Goal: Contribute content: Add original content to the website for others to see

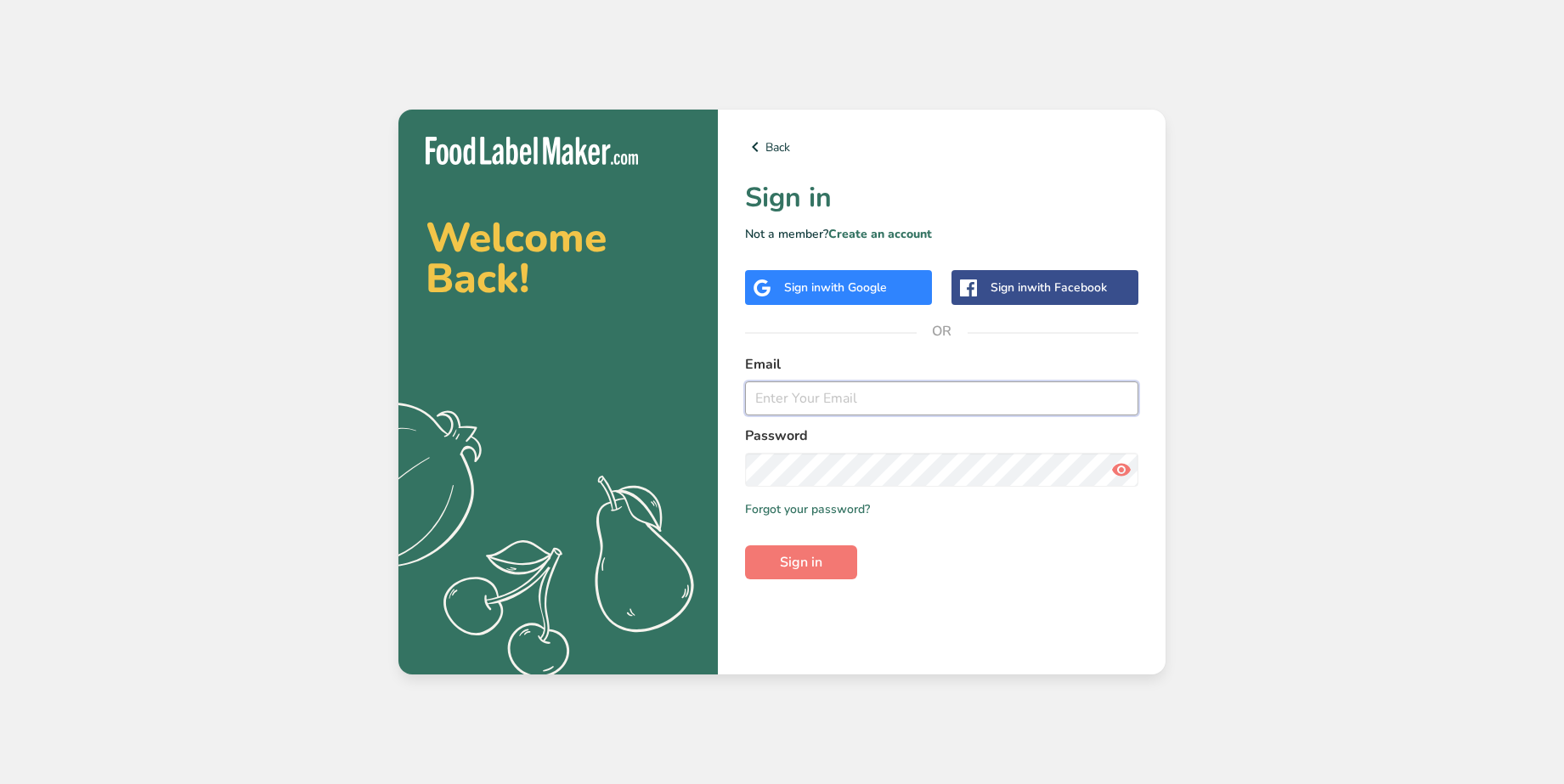
click at [811, 394] on input "email" at bounding box center [942, 398] width 394 height 34
type input "[EMAIL_ADDRESS][PERSON_NAME][DOMAIN_NAME]"
click at [745, 545] on button "Sign in" at bounding box center [801, 562] width 112 height 34
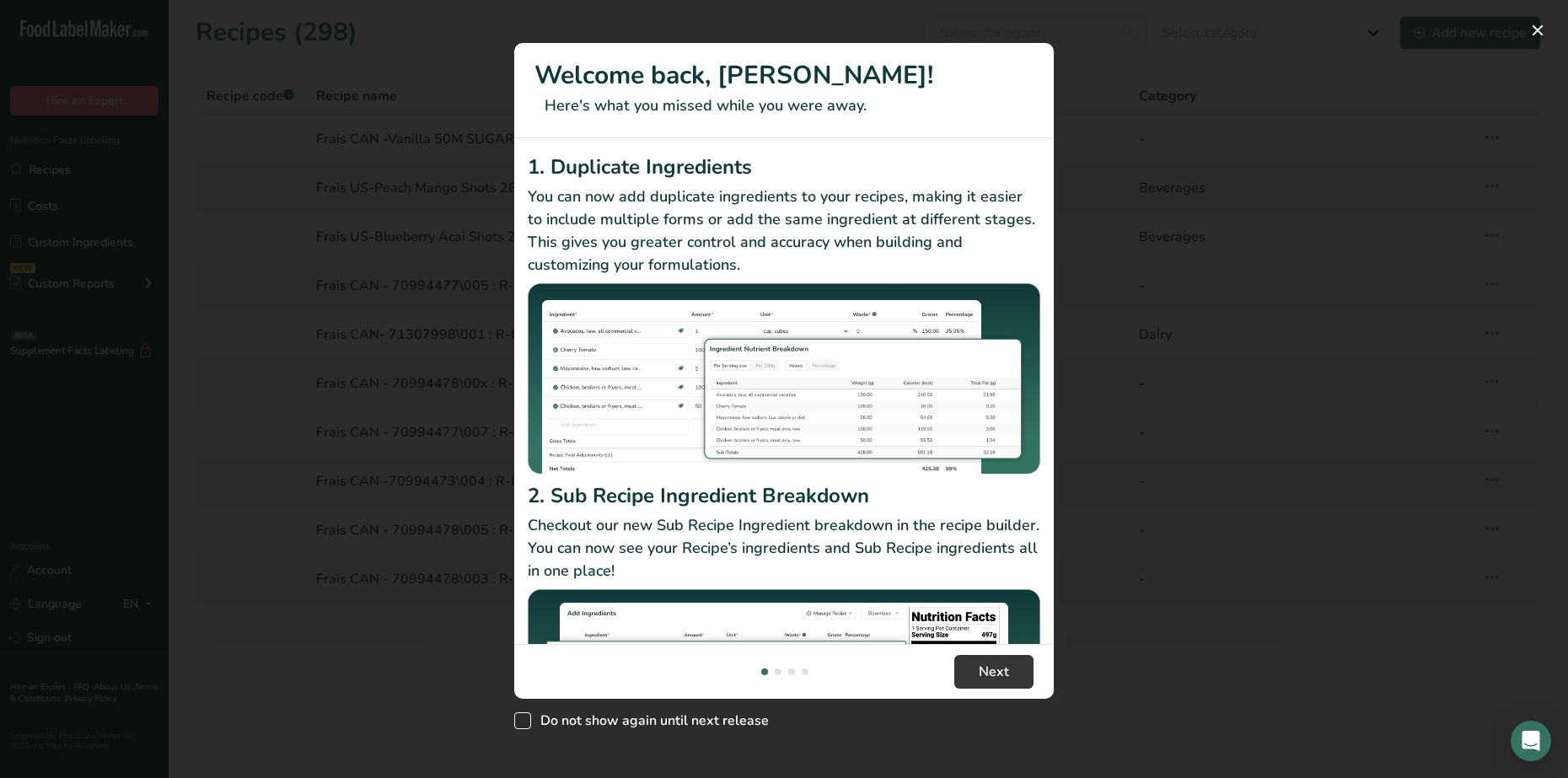
click at [520, 725] on span "New Features" at bounding box center [523, 721] width 17 height 17
click at [520, 725] on input "Do not show again until next release" at bounding box center [519, 721] width 11 height 11
checkbox input "true"
click at [1541, 29] on button "New Features" at bounding box center [1537, 30] width 27 height 27
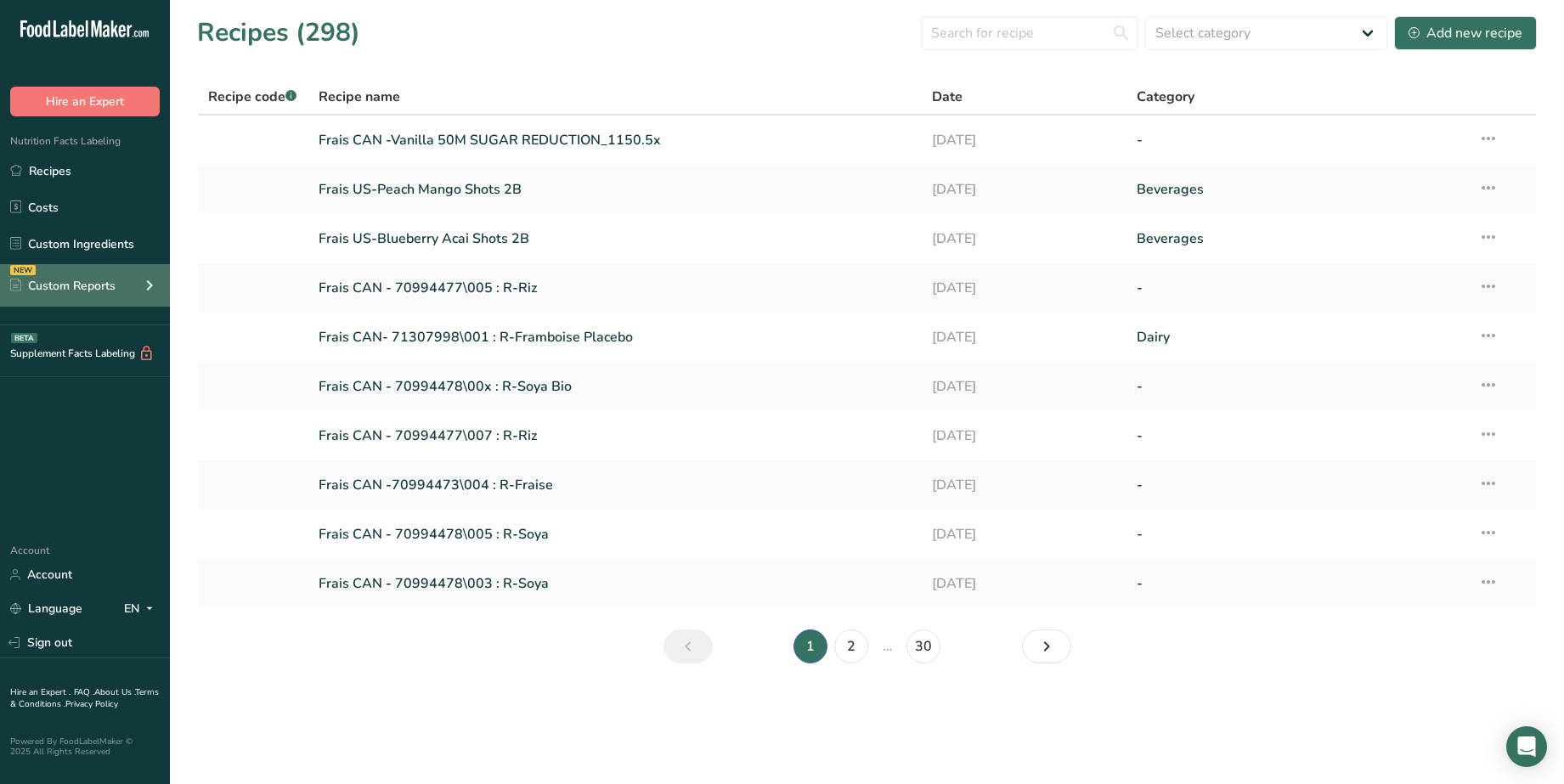
click at [149, 284] on icon at bounding box center [149, 285] width 20 height 30
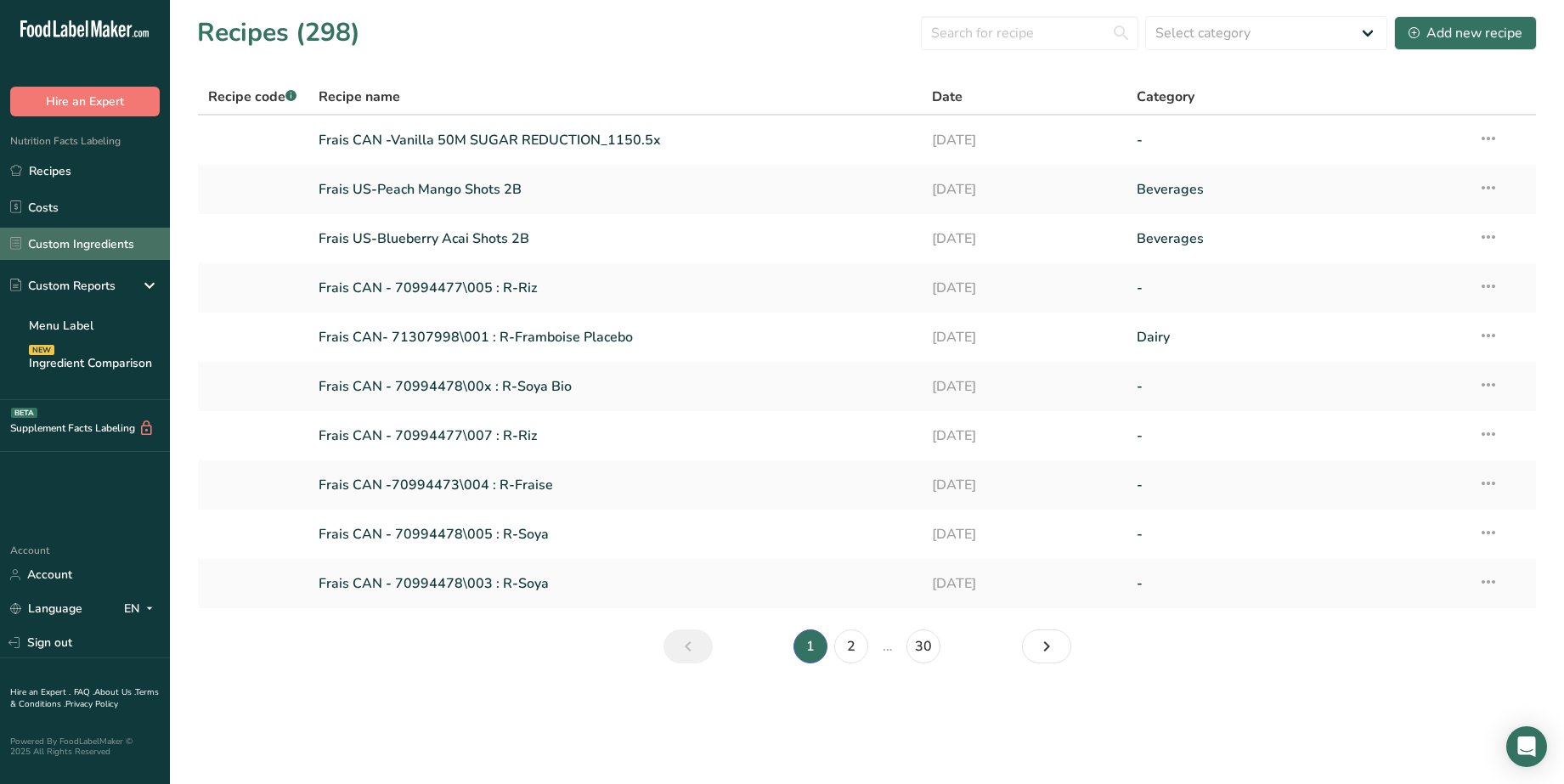
click at [109, 247] on link "Custom Ingredients" at bounding box center [85, 243] width 170 height 32
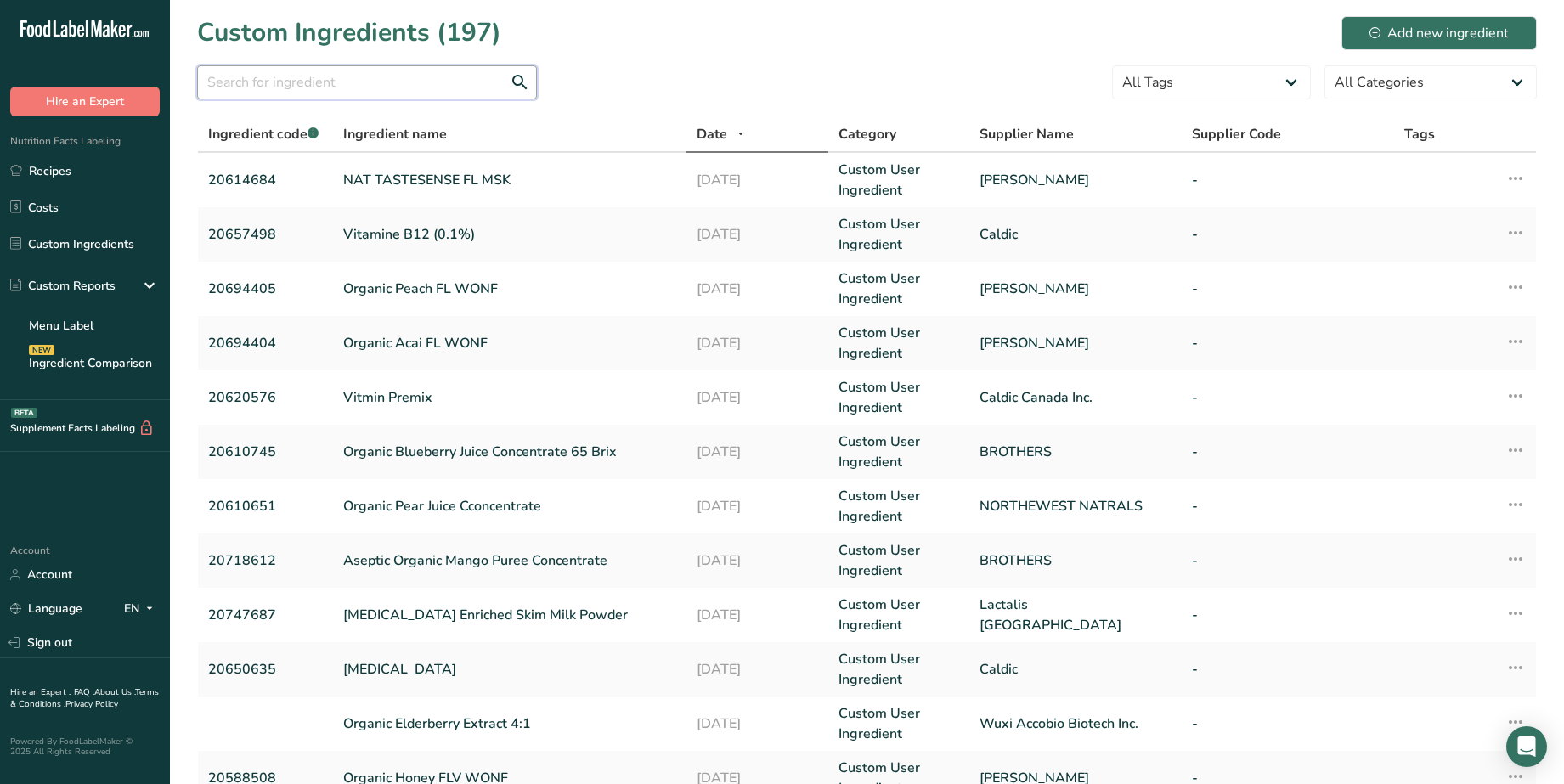
click at [373, 78] on input "text" at bounding box center [367, 82] width 340 height 34
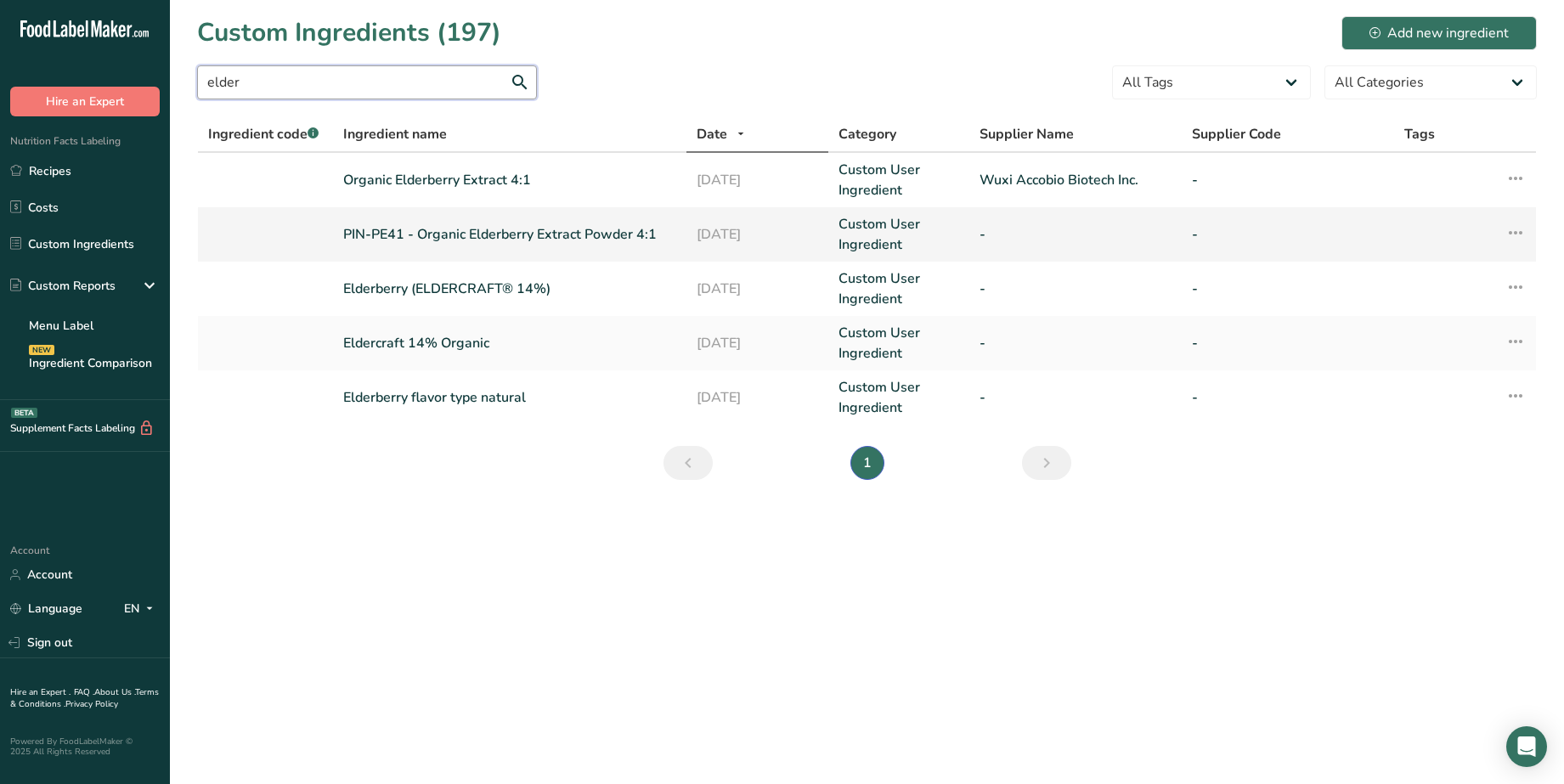
type input "elder"
click at [498, 231] on link "PIN-PE41 - Organic Elderberry Extract Powder 4:1" at bounding box center [510, 233] width 334 height 20
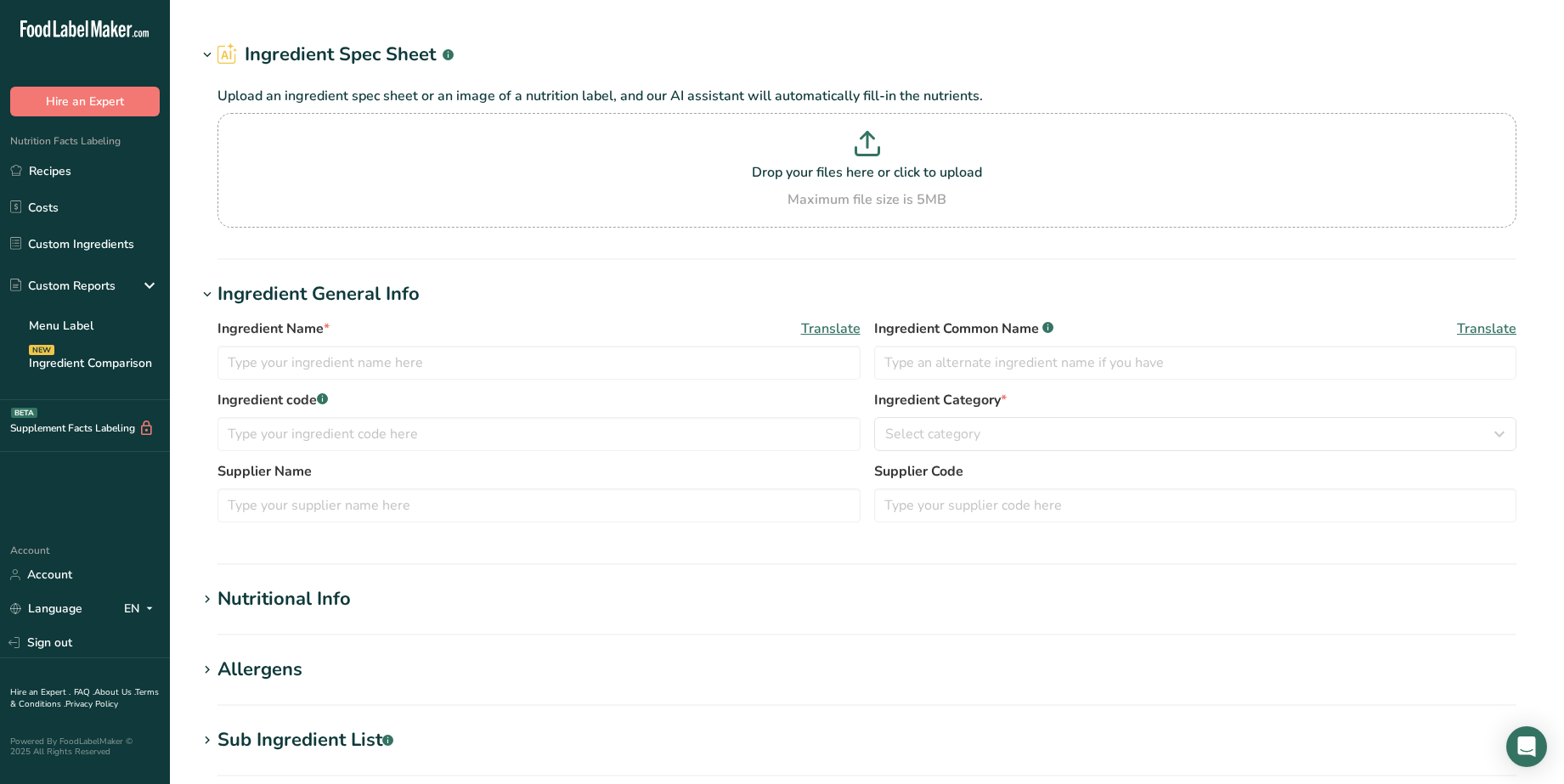
type input "PIN-PE41 - Organic Elderberry Extract Powder 4:1"
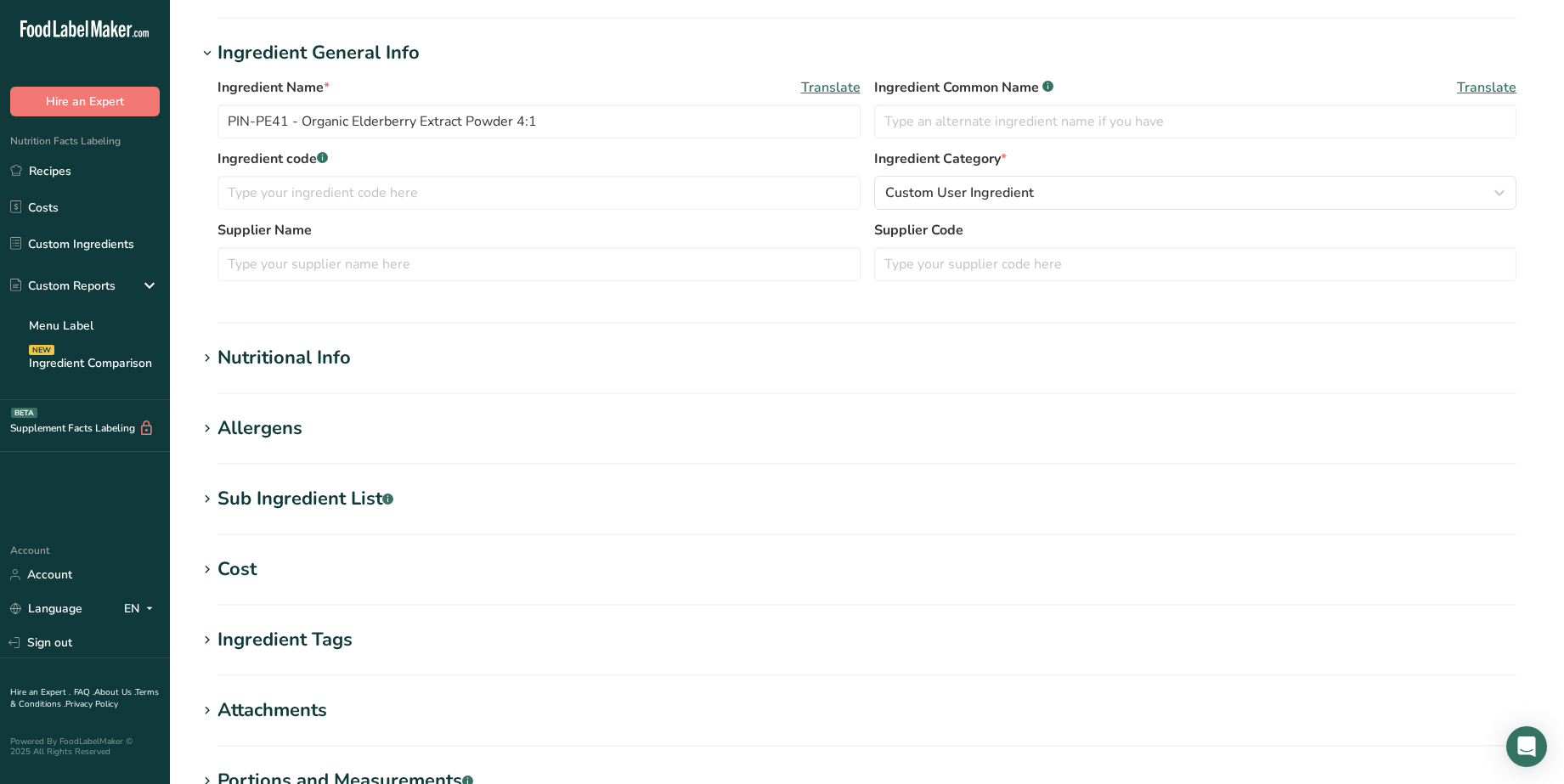
scroll to position [319, 0]
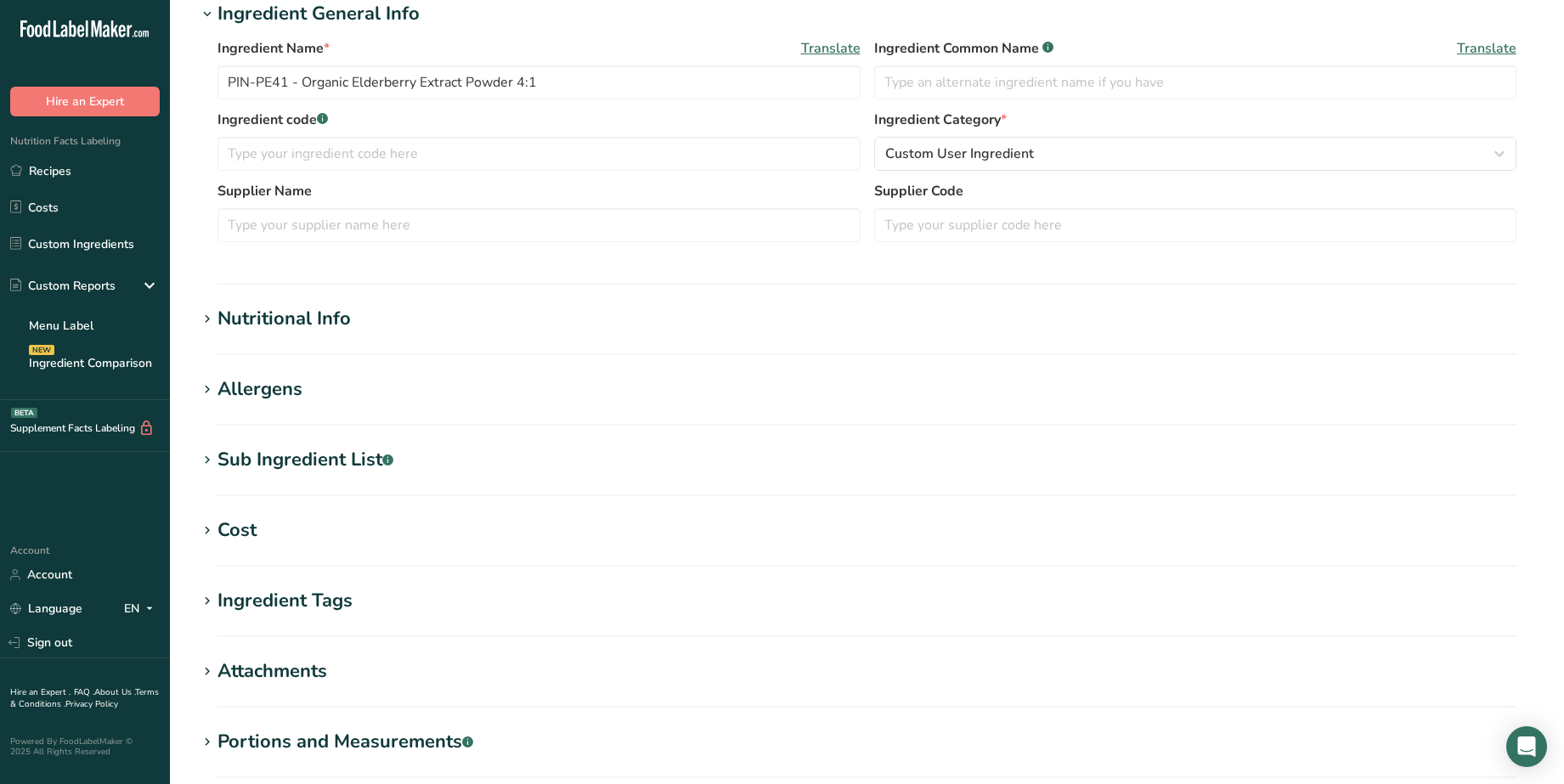
click at [210, 318] on icon at bounding box center [207, 319] width 16 height 24
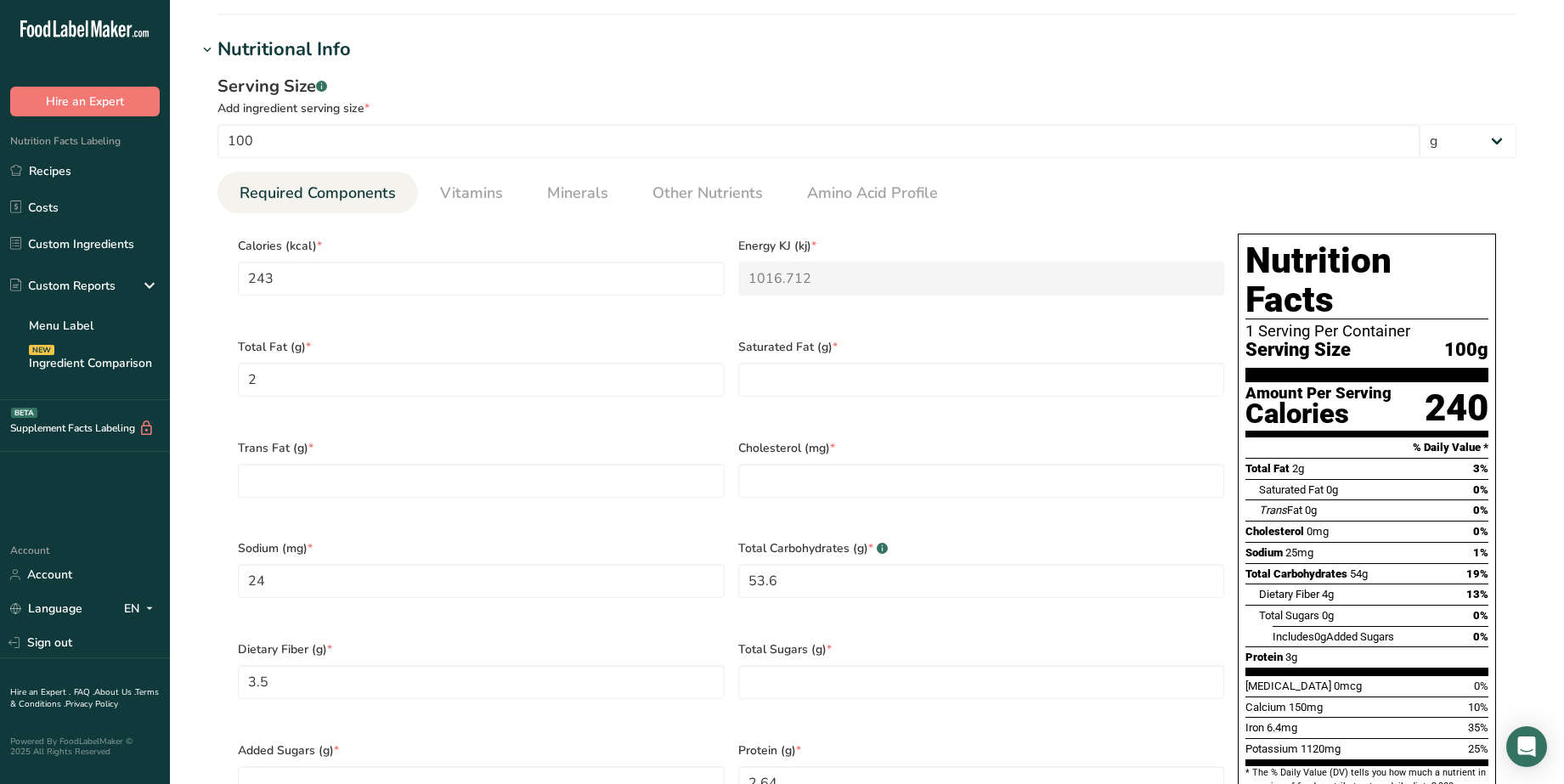
scroll to position [637, 0]
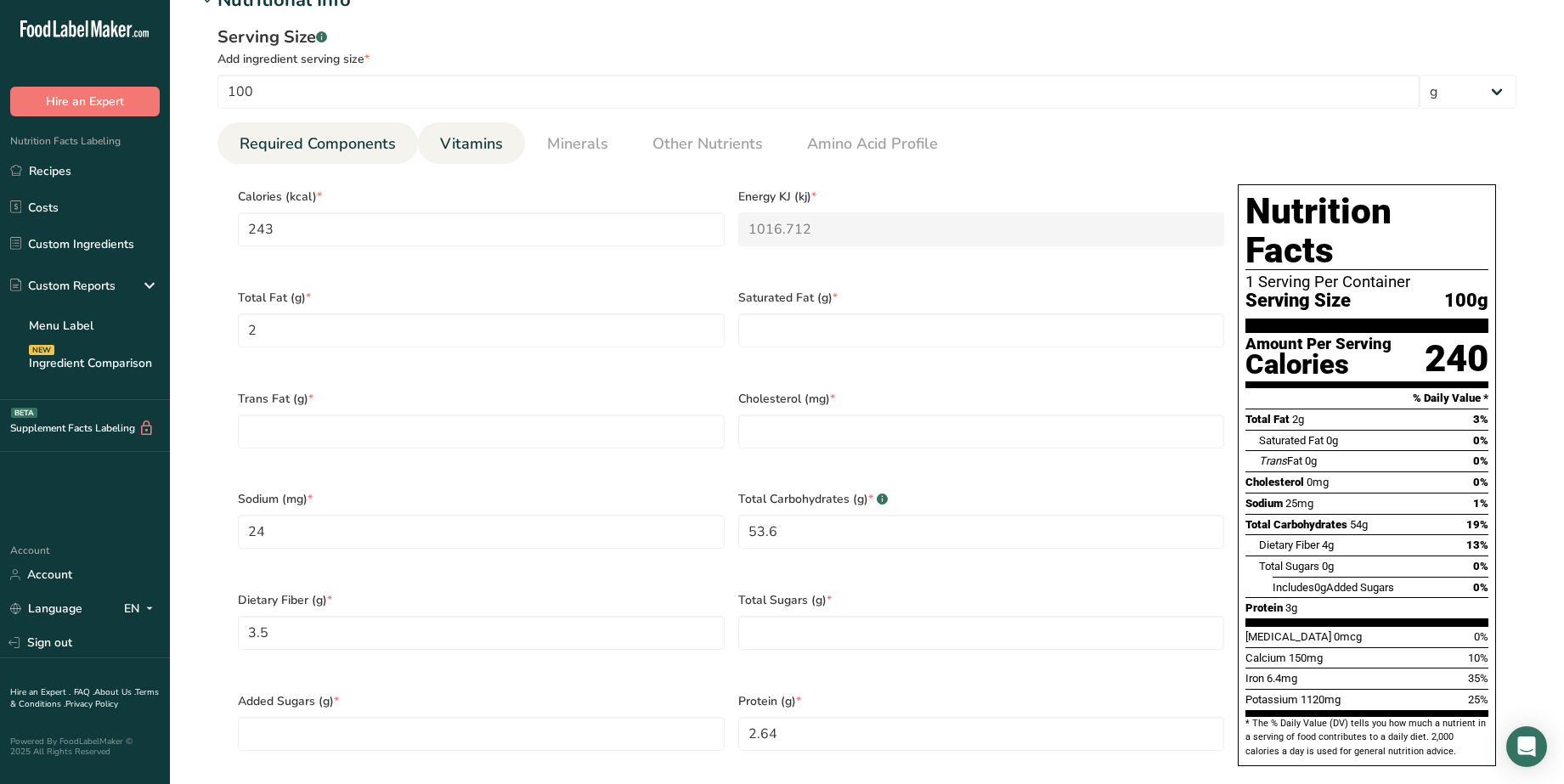
click at [477, 152] on span "Vitamins" at bounding box center [471, 144] width 63 height 23
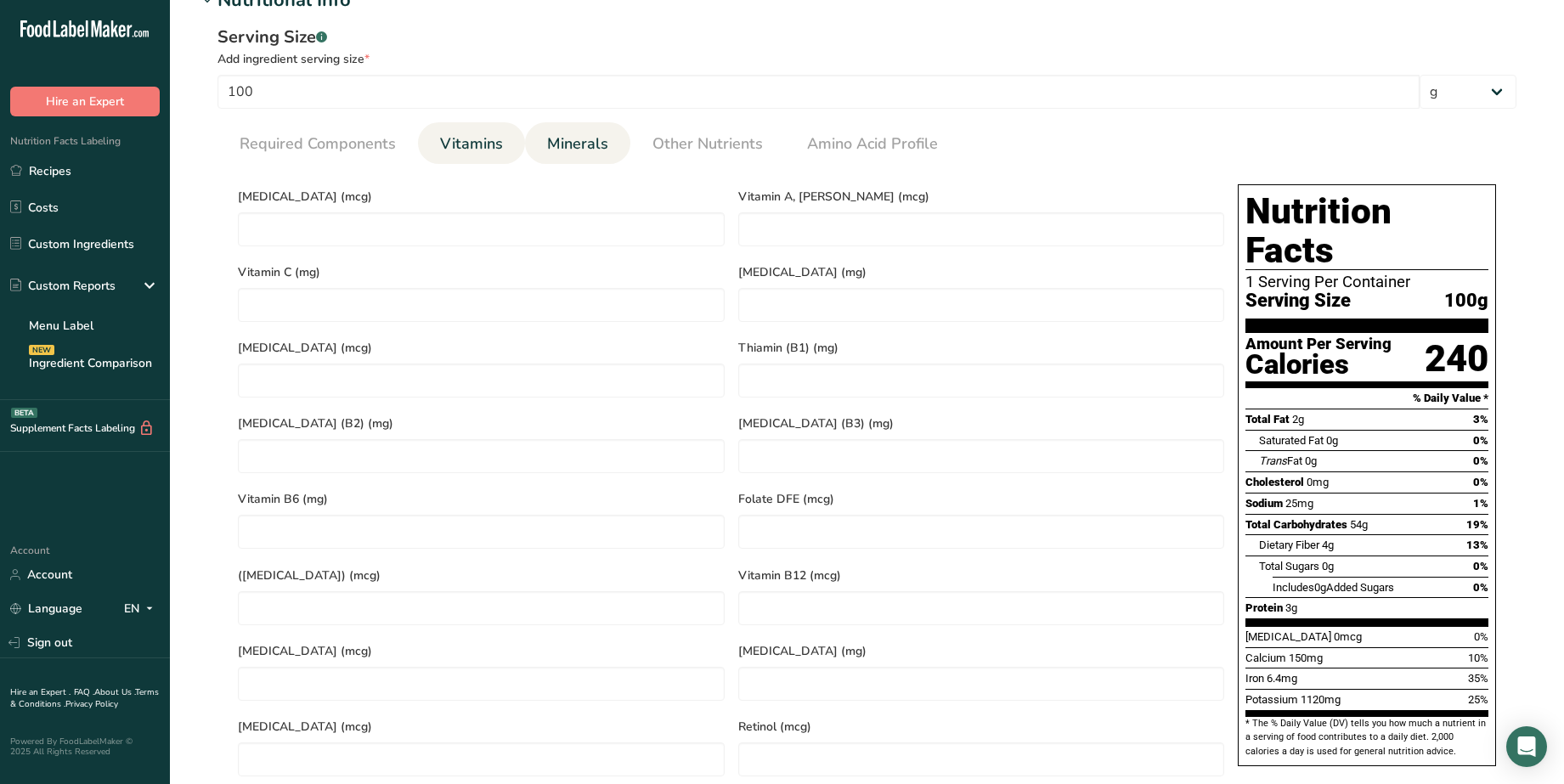
click at [575, 150] on span "Minerals" at bounding box center [578, 144] width 61 height 23
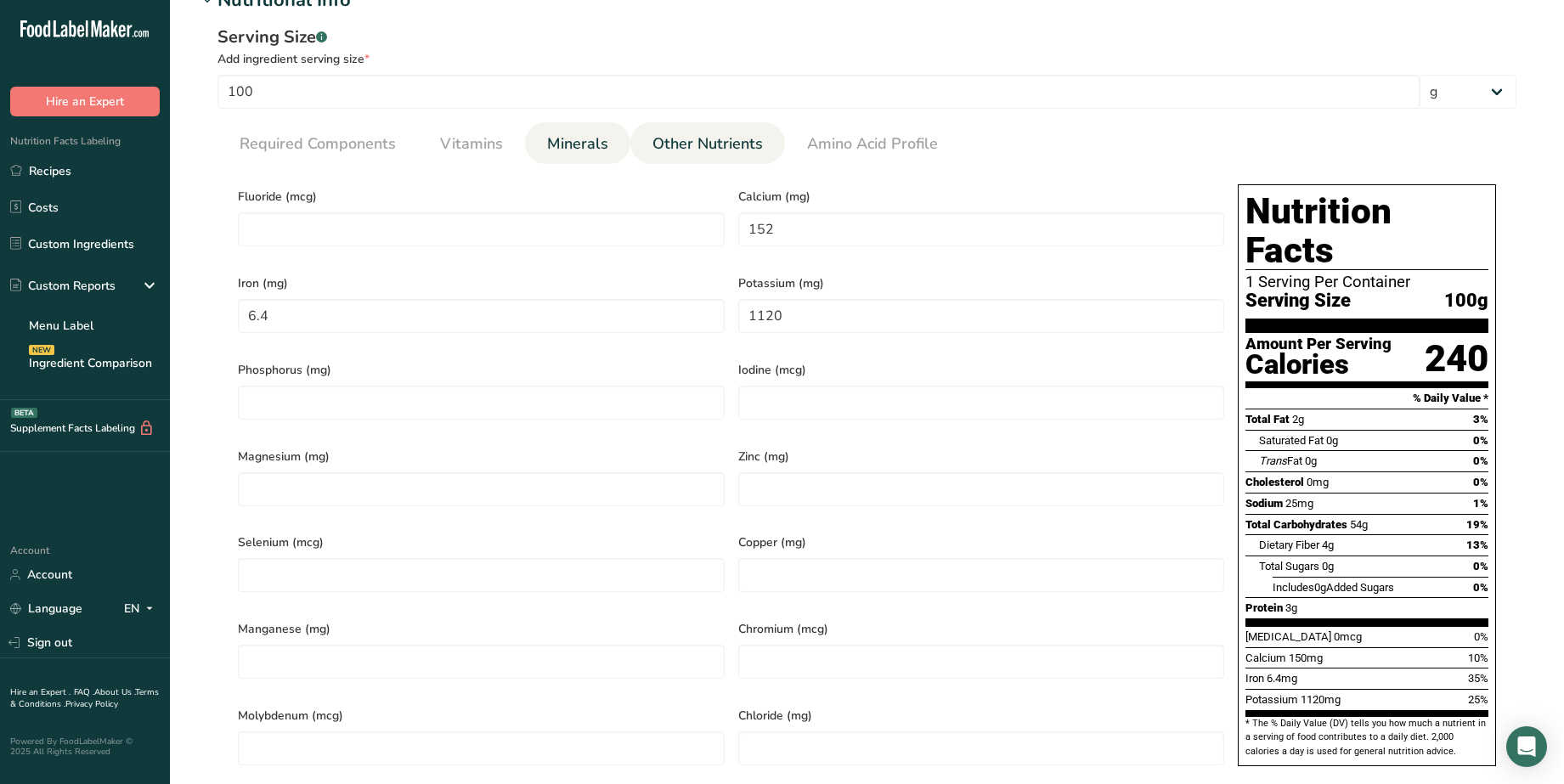
click at [653, 149] on span "Other Nutrients" at bounding box center [708, 144] width 111 height 23
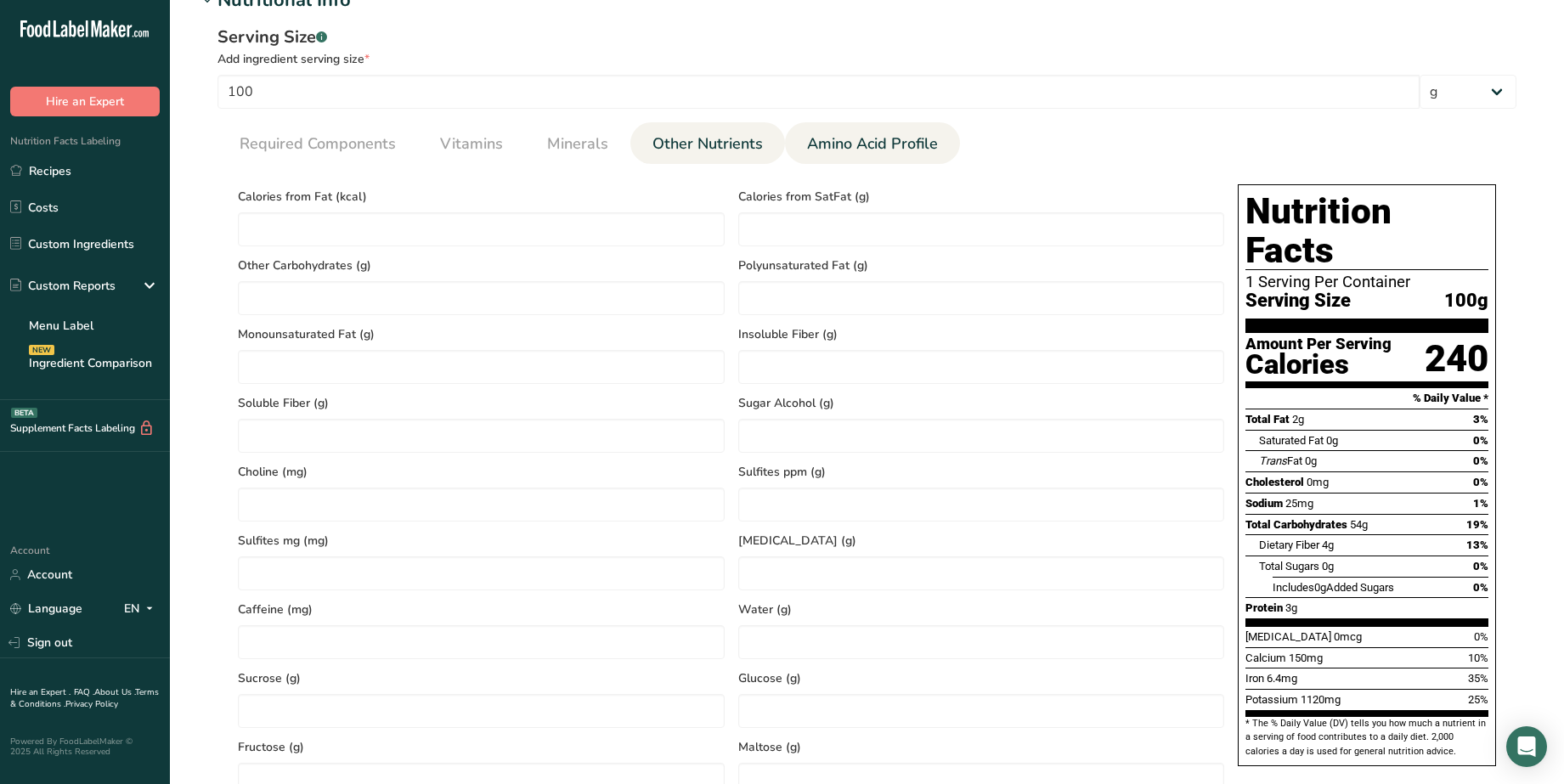
click at [837, 154] on span "Amino Acid Profile" at bounding box center [872, 144] width 131 height 23
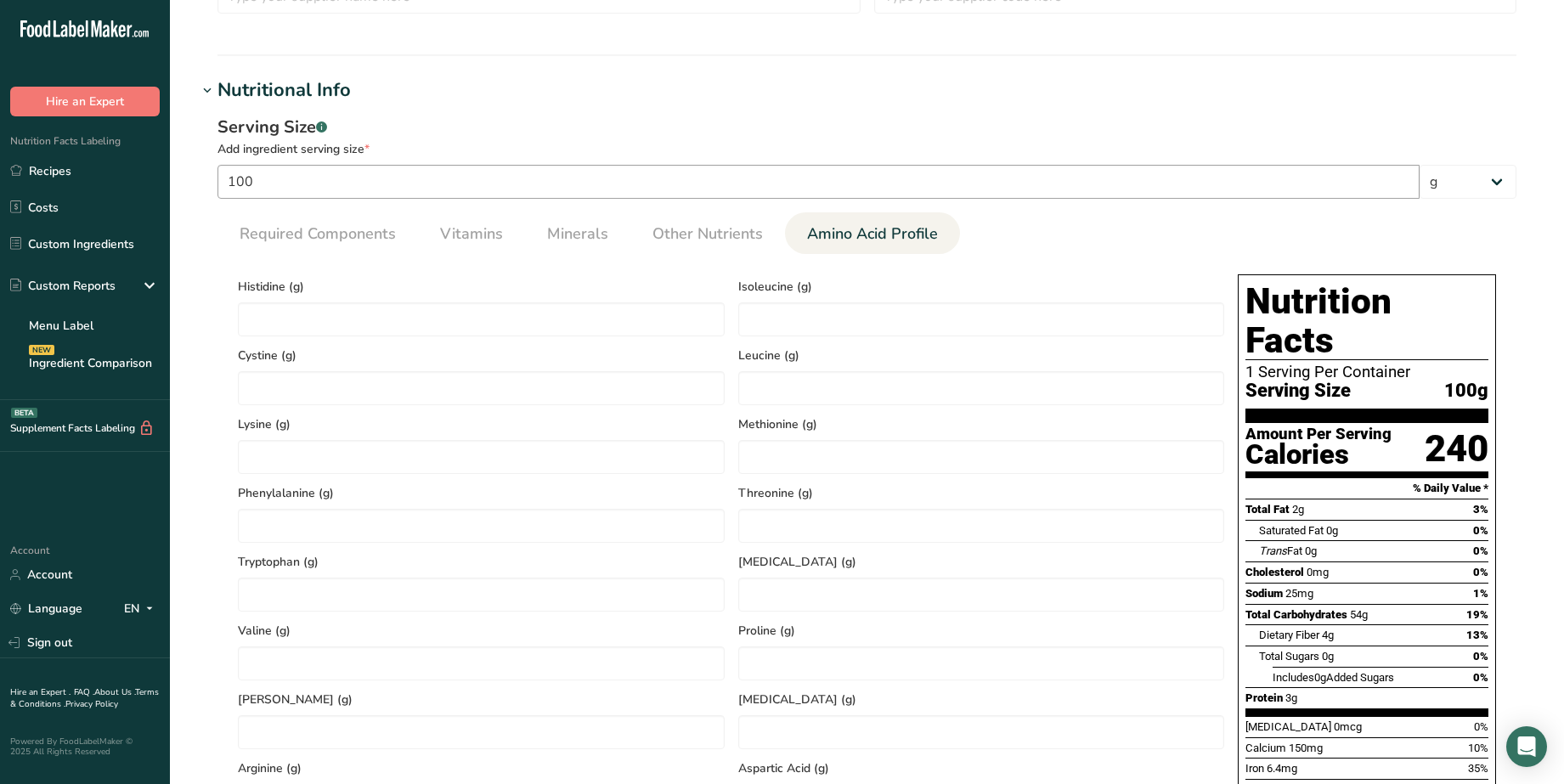
scroll to position [531, 0]
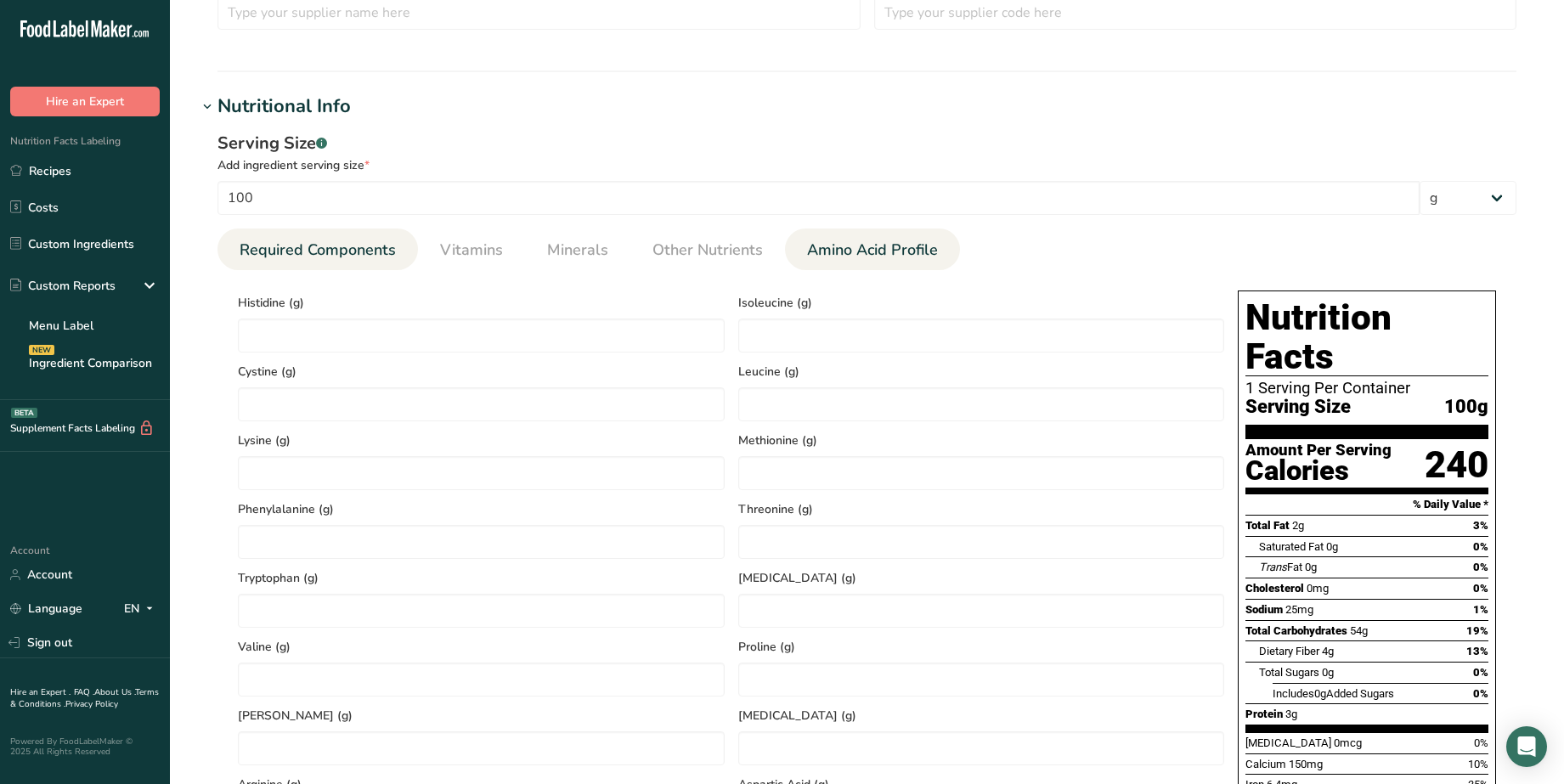
click at [284, 247] on span "Required Components" at bounding box center [317, 250] width 156 height 23
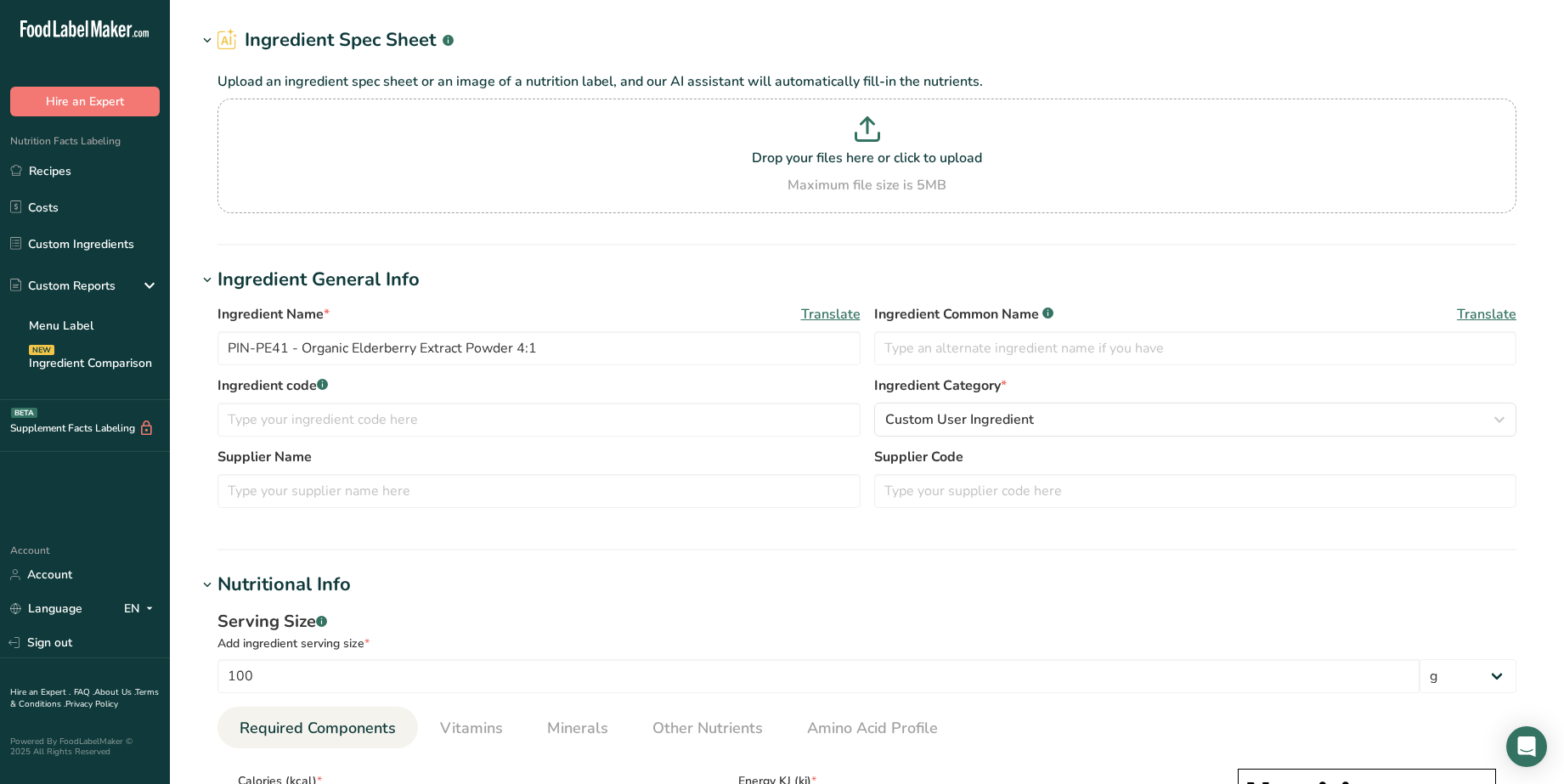
scroll to position [0, 0]
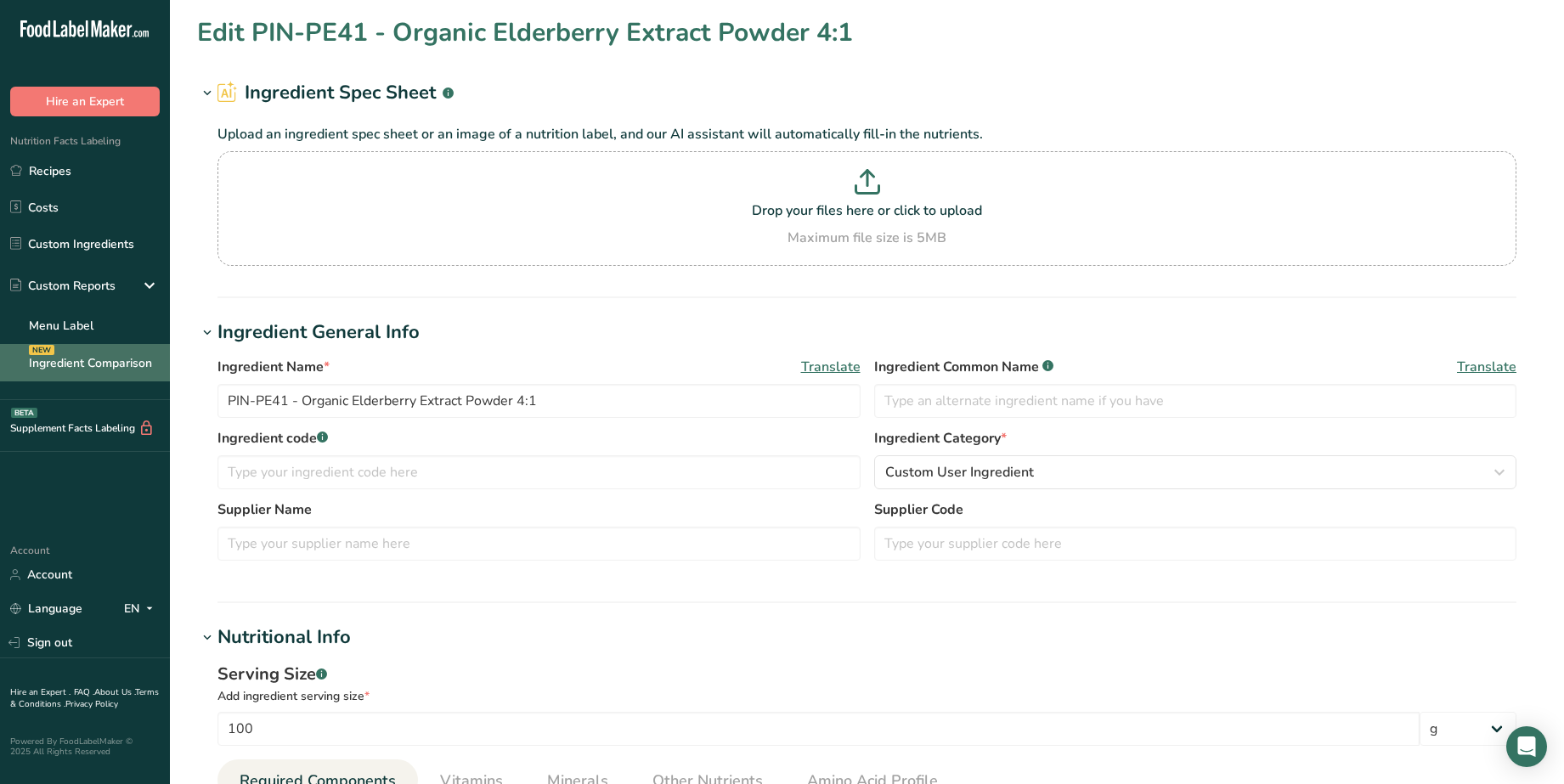
click at [77, 354] on link "Ingredient Comparison NEW" at bounding box center [85, 362] width 170 height 37
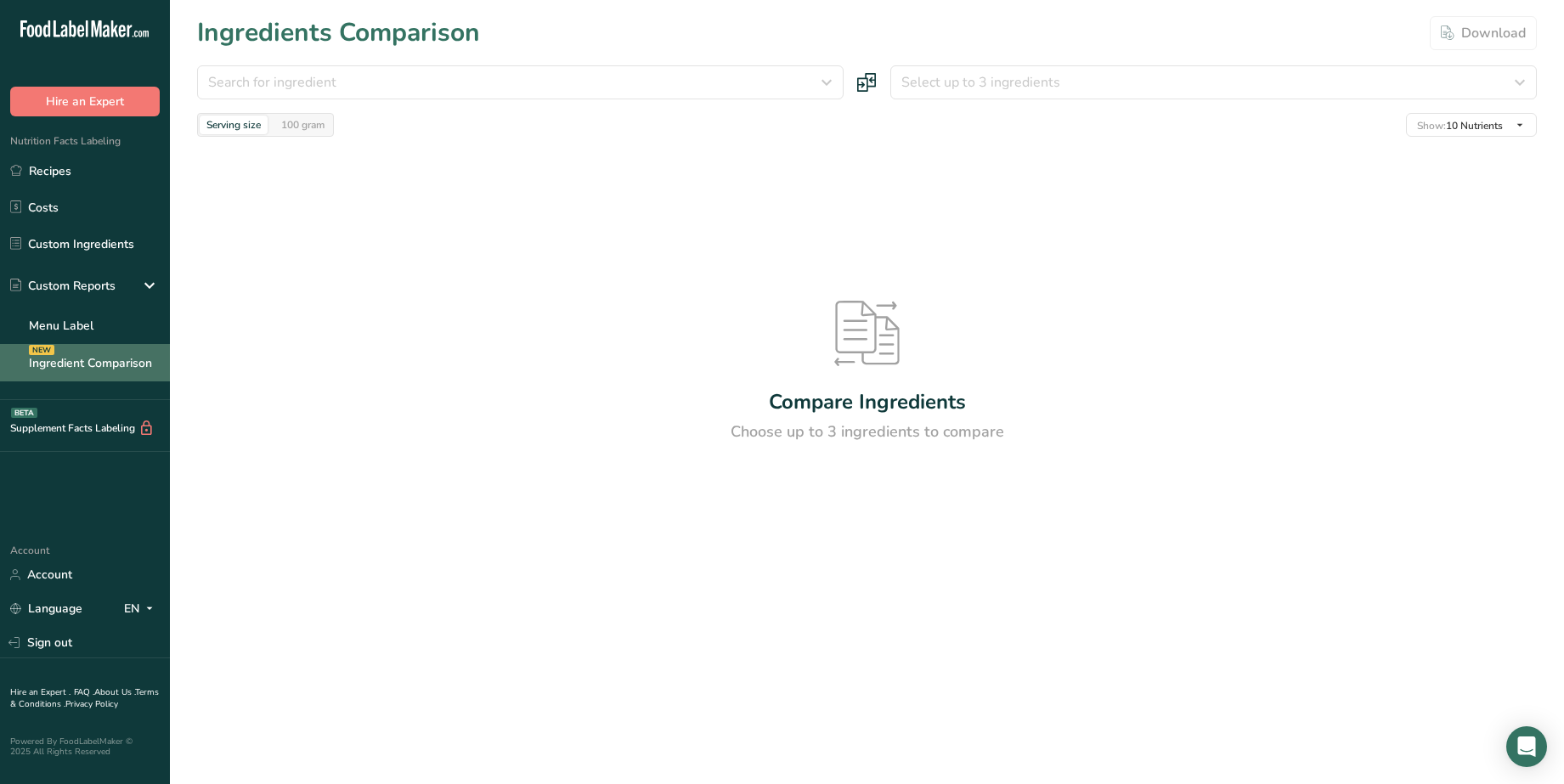
click at [105, 355] on link "Ingredient Comparison NEW" at bounding box center [85, 362] width 170 height 37
click at [81, 326] on link "Menu Label" at bounding box center [85, 325] width 170 height 37
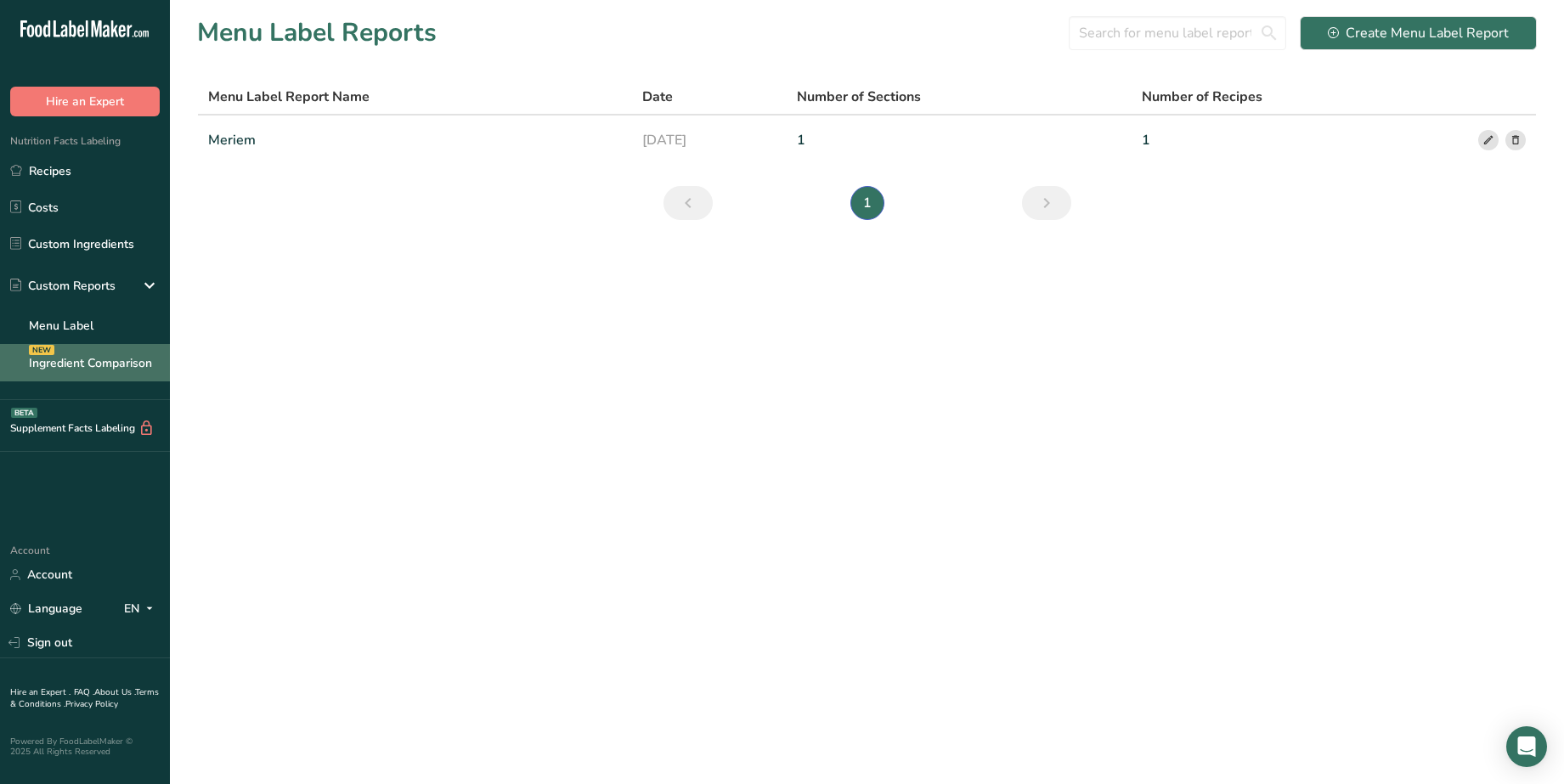
click at [88, 358] on link "Ingredient Comparison NEW" at bounding box center [85, 362] width 170 height 37
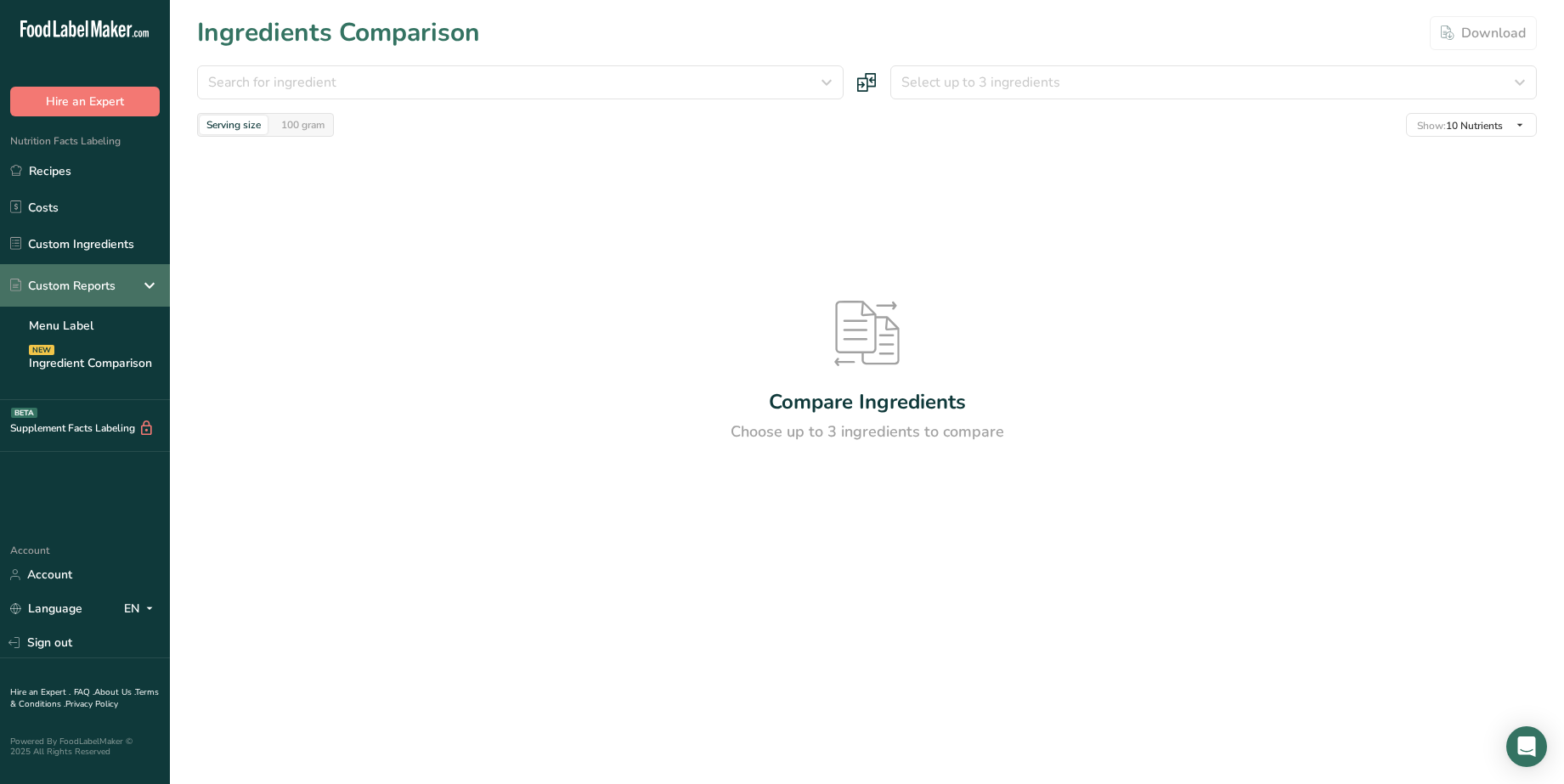
click at [150, 277] on icon at bounding box center [149, 285] width 20 height 30
click at [39, 325] on link "Menu Label" at bounding box center [85, 325] width 170 height 37
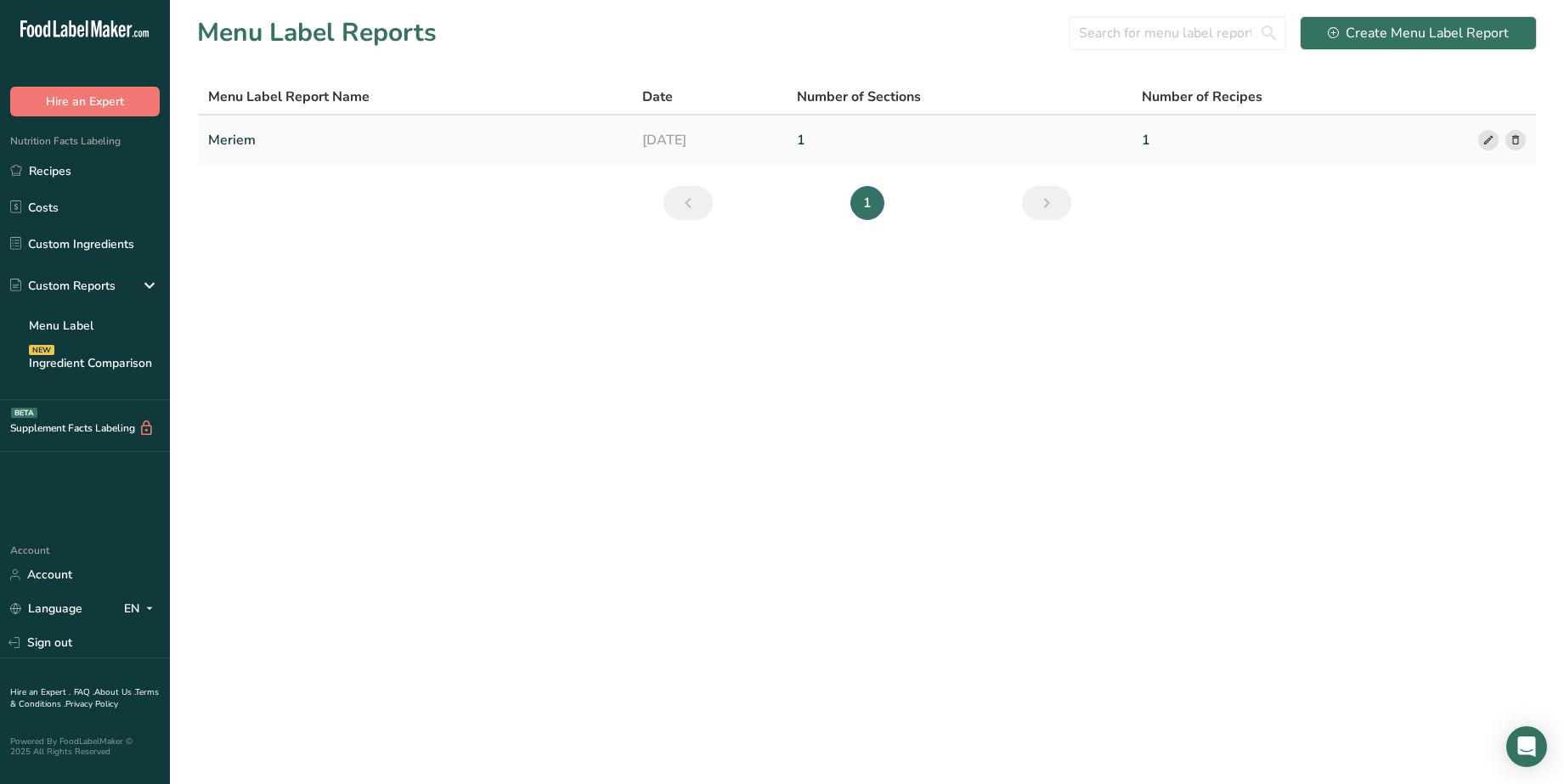
click at [241, 145] on link "Meriem" at bounding box center [415, 139] width 414 height 36
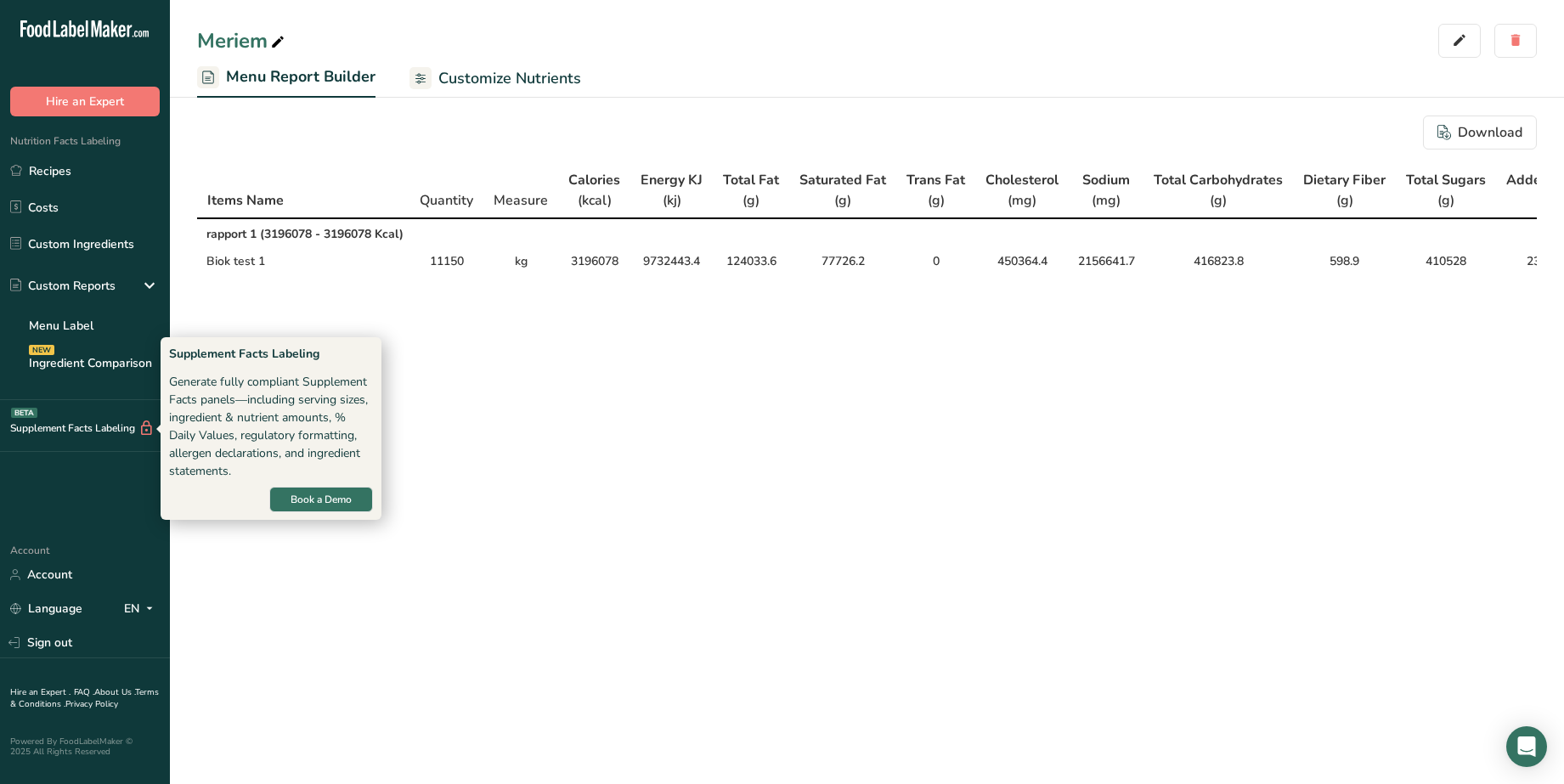
click at [64, 423] on div "Supplement Facts Labeling BETA" at bounding box center [77, 429] width 154 height 17
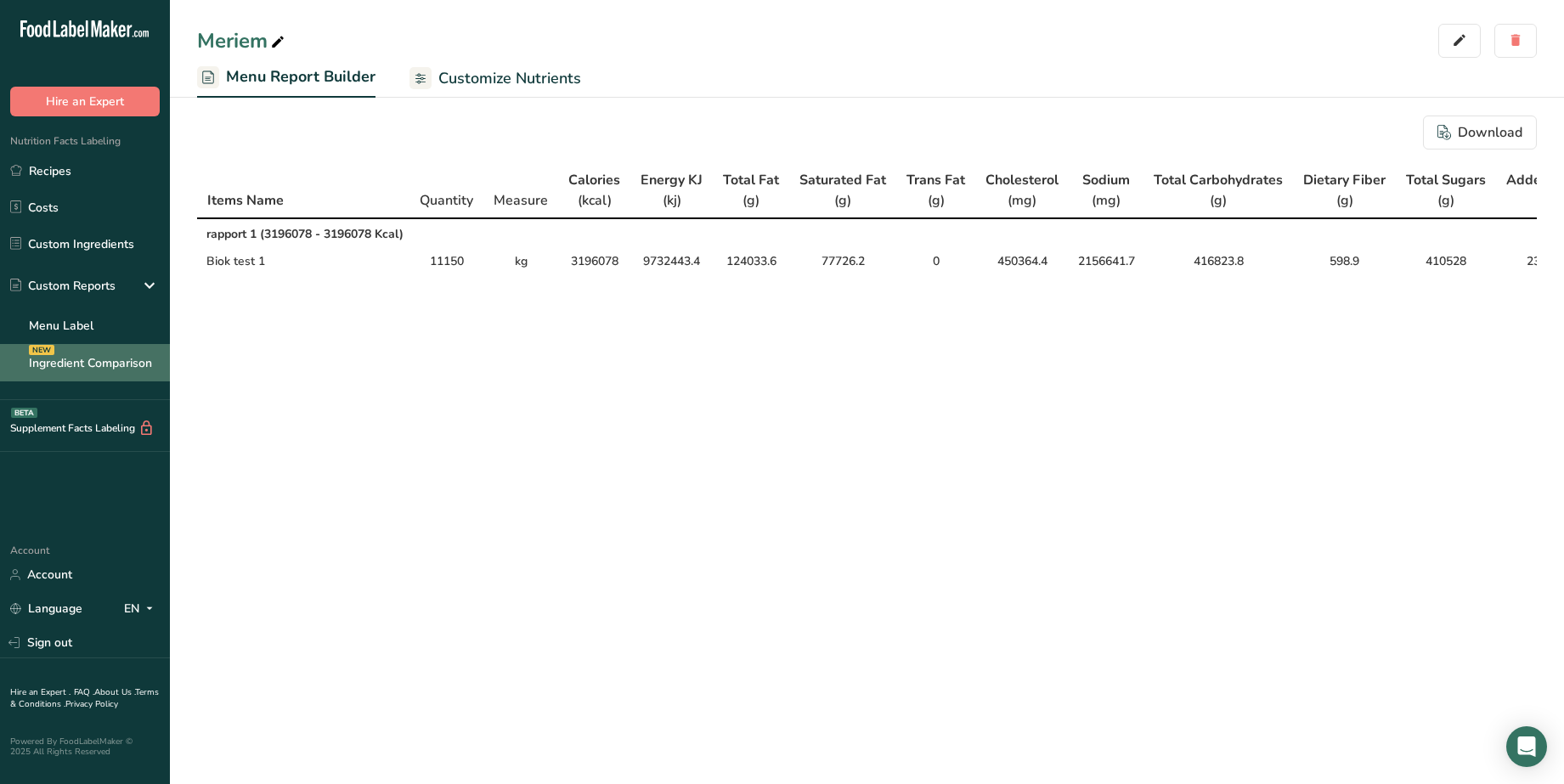
click at [87, 357] on link "Ingredient Comparison NEW" at bounding box center [85, 362] width 170 height 37
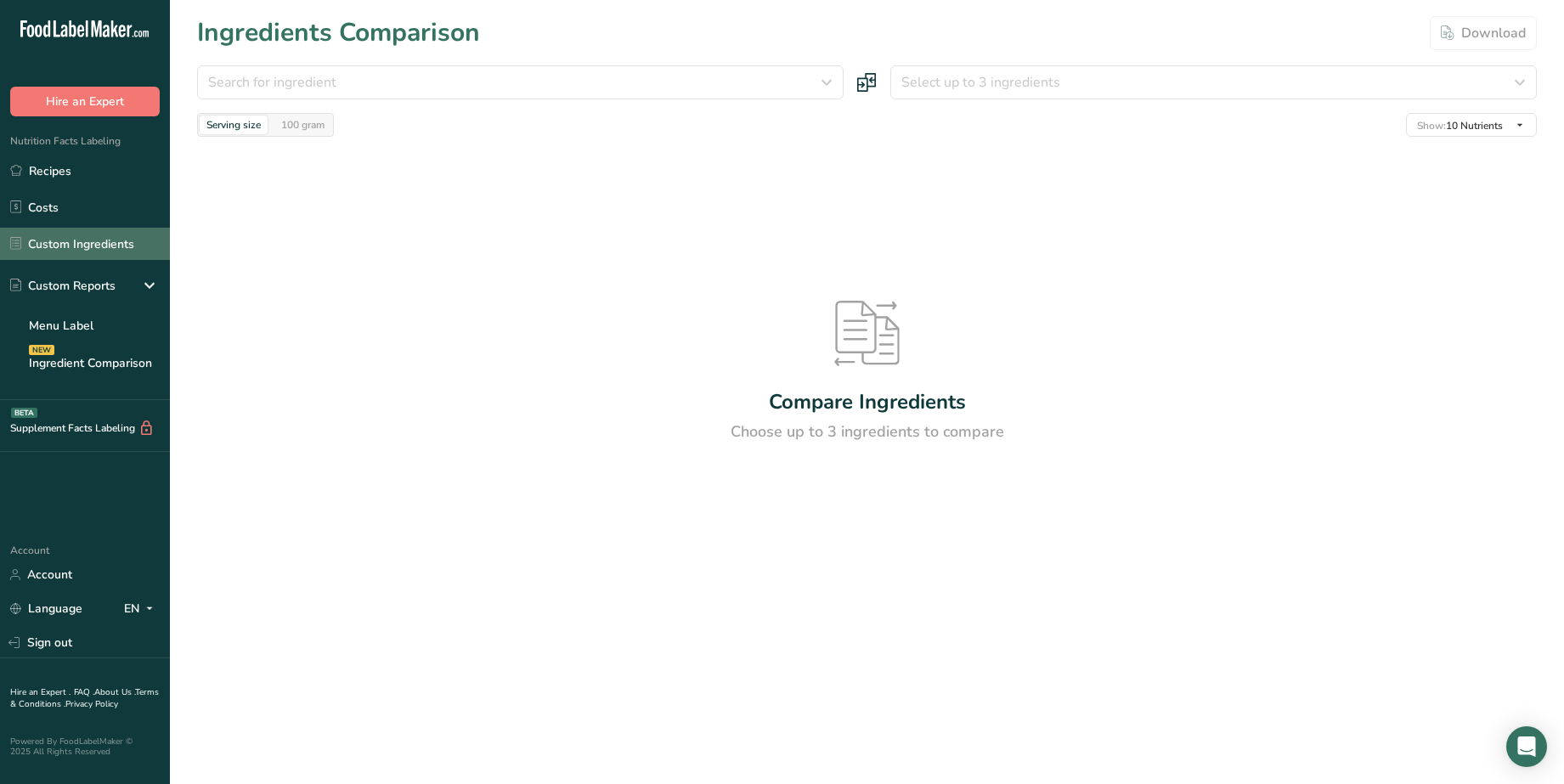
click at [53, 243] on link "Custom Ingredients" at bounding box center [85, 243] width 170 height 32
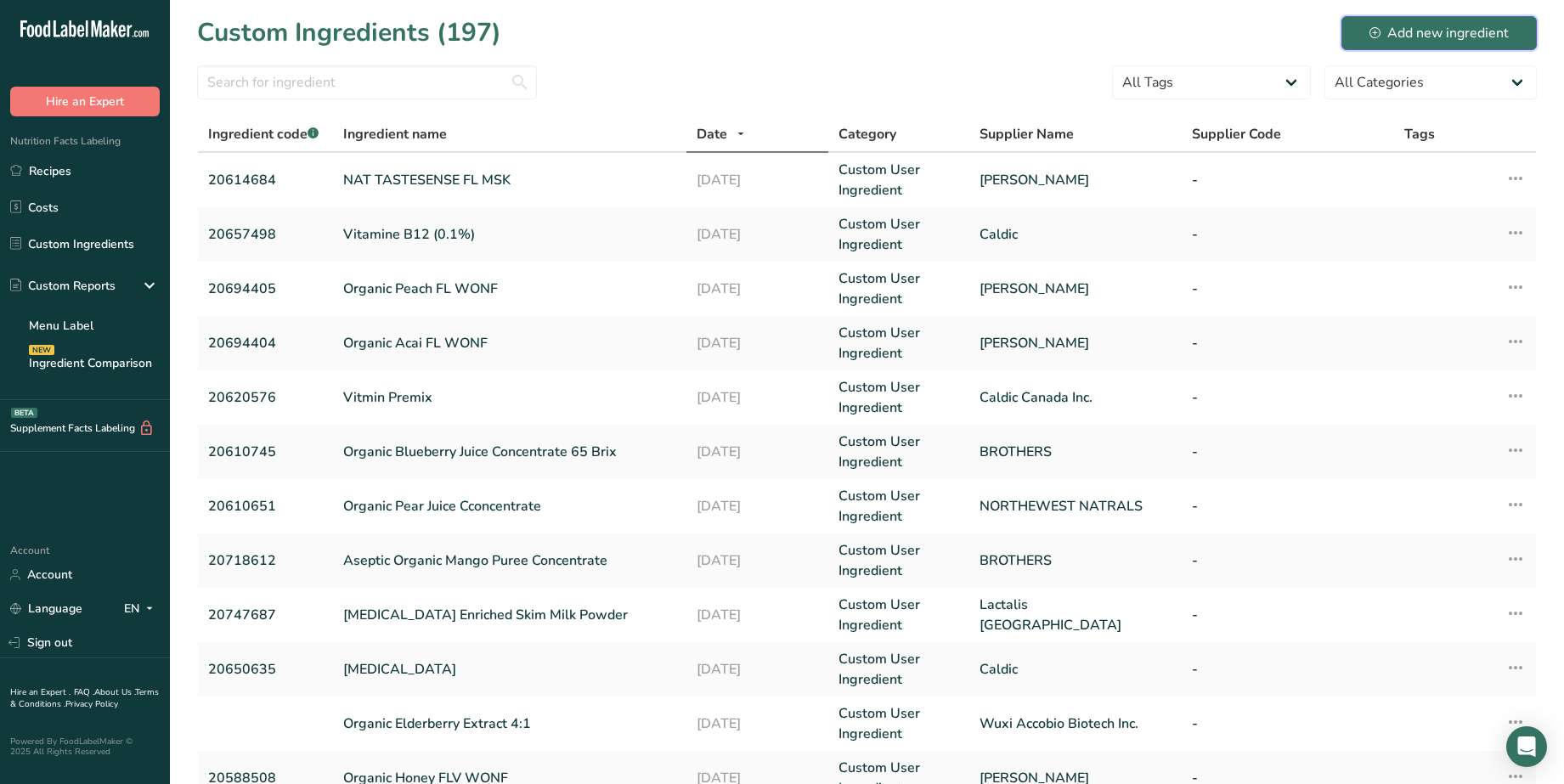
click at [1371, 29] on icon at bounding box center [1375, 32] width 11 height 11
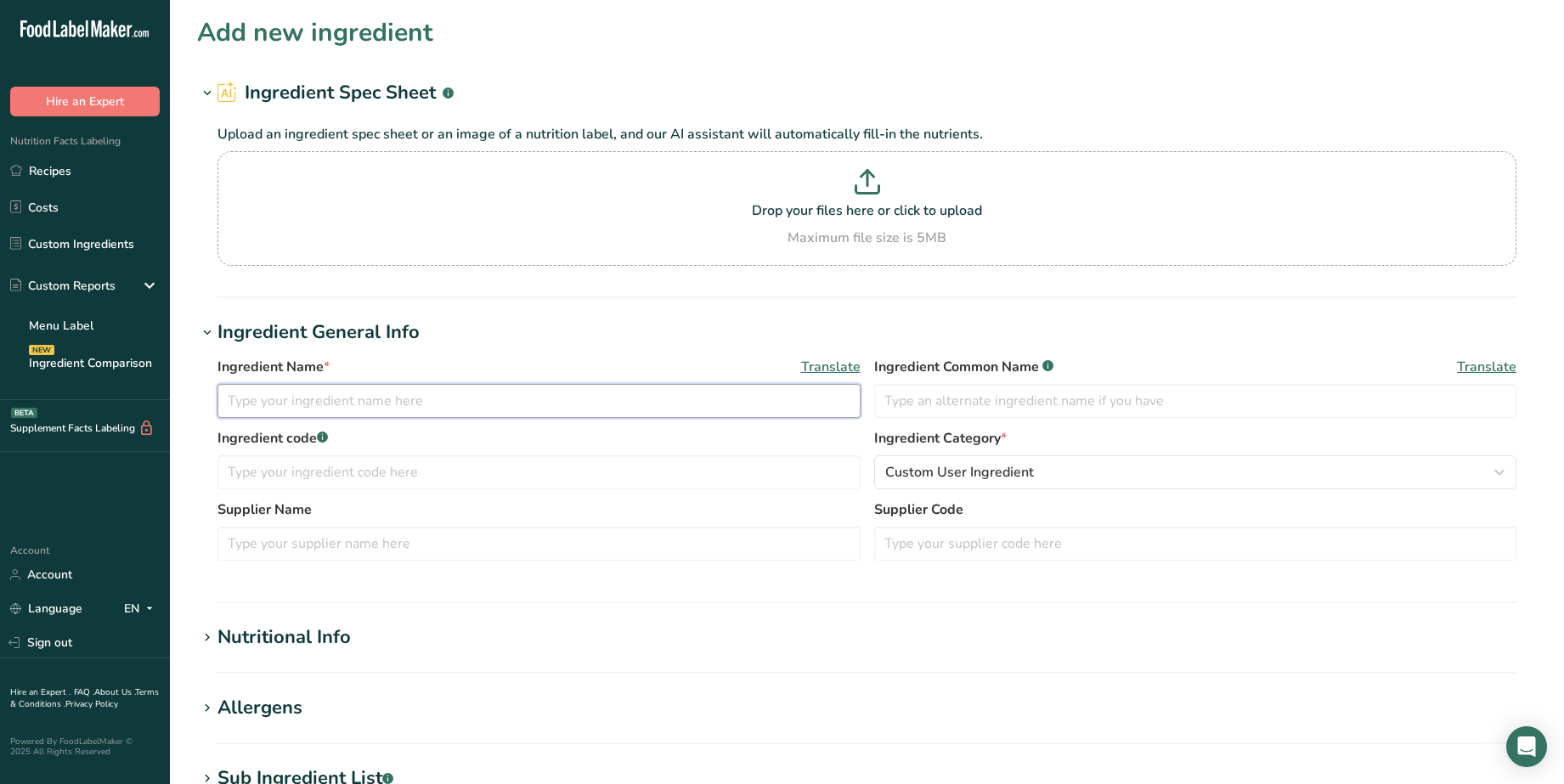
click at [267, 402] on input "text" at bounding box center [539, 401] width 643 height 34
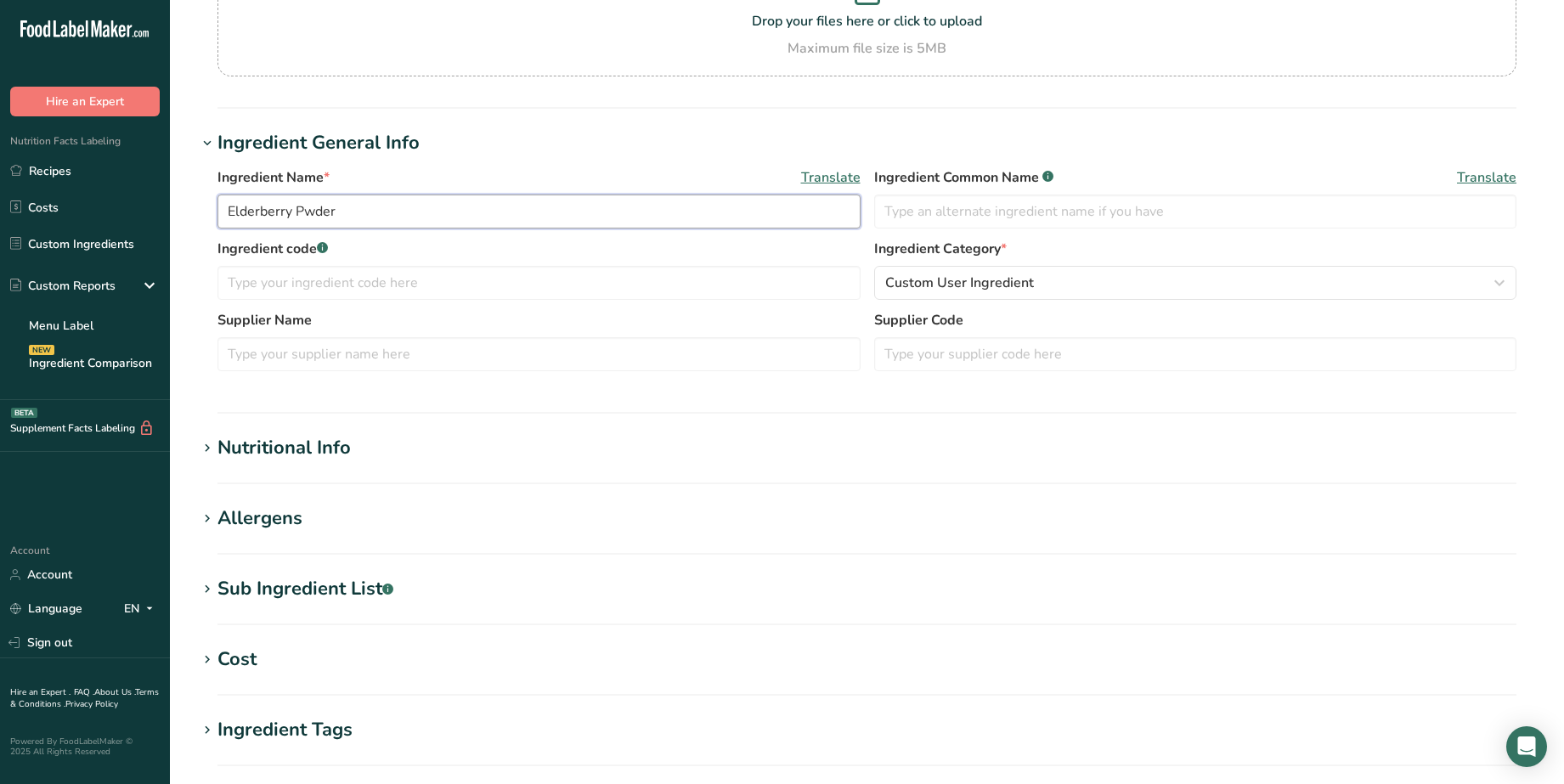
scroll to position [213, 0]
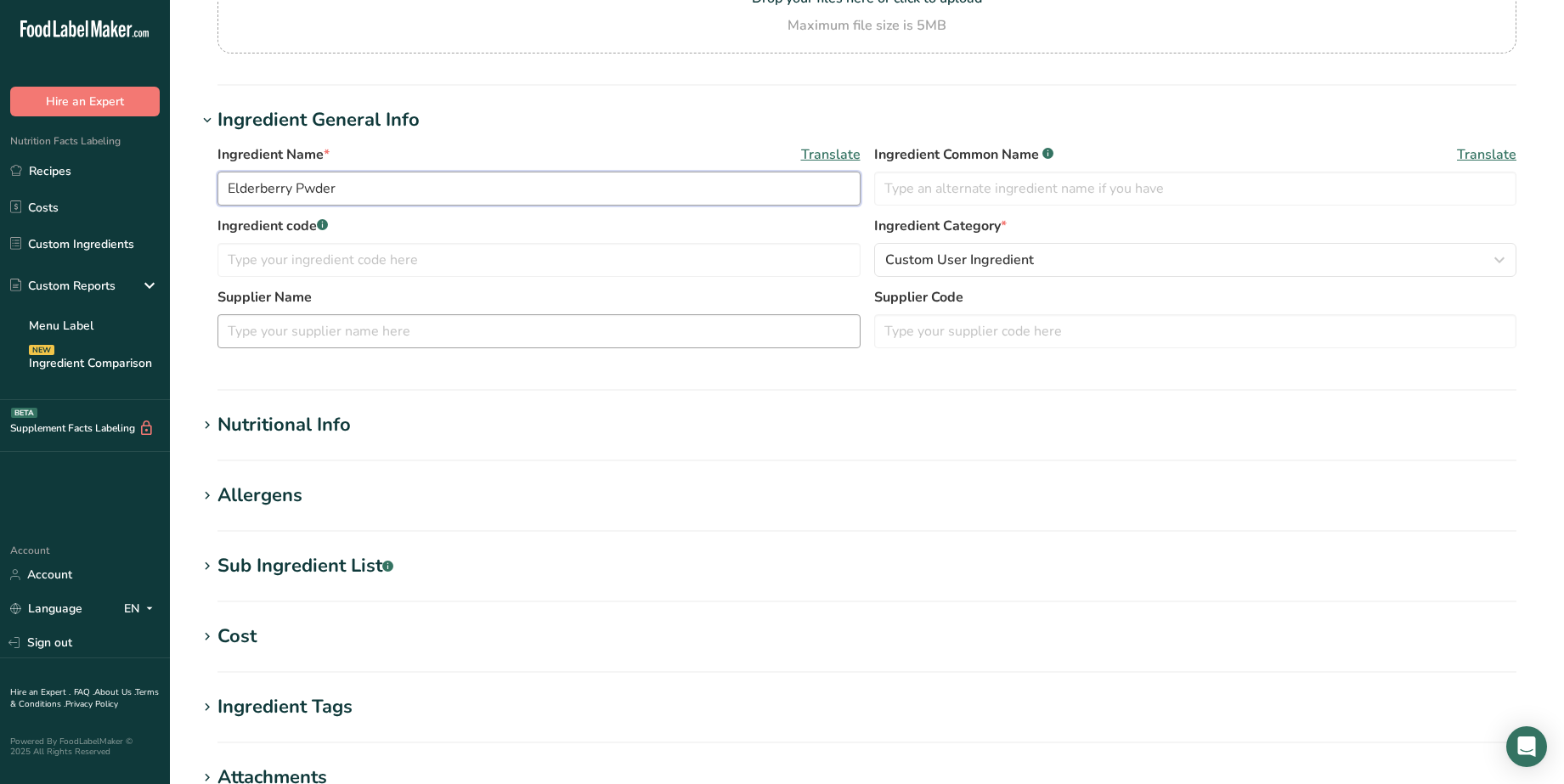
type input "Elderberry Pwder"
click at [355, 331] on input "text" at bounding box center [539, 331] width 643 height 34
type input "Iprona"
click at [367, 188] on input "Elderberry Pwder" at bounding box center [539, 188] width 643 height 34
click at [223, 188] on input "Elderberry Pwder" at bounding box center [539, 188] width 643 height 34
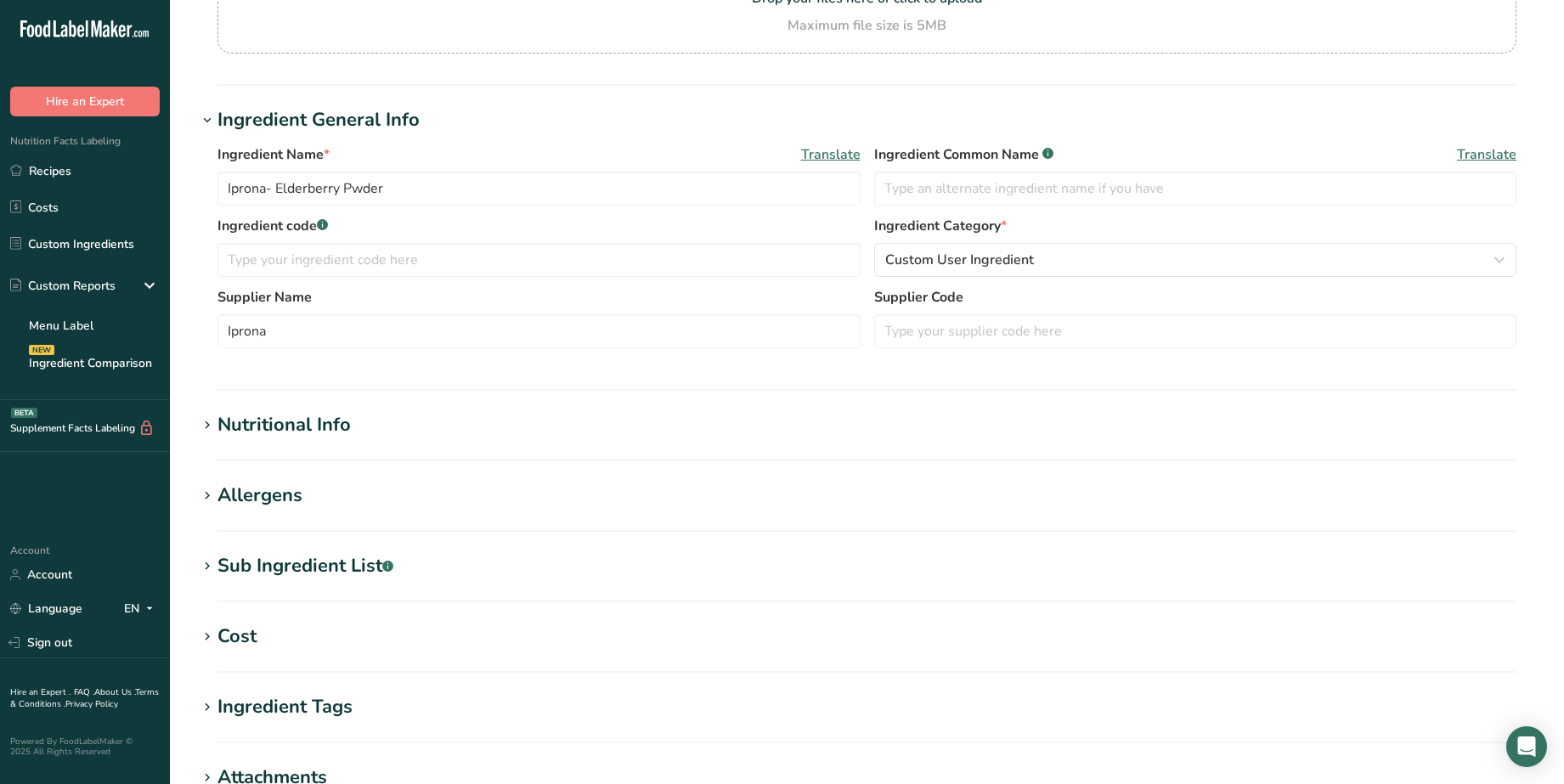
click at [209, 422] on icon at bounding box center [207, 425] width 16 height 24
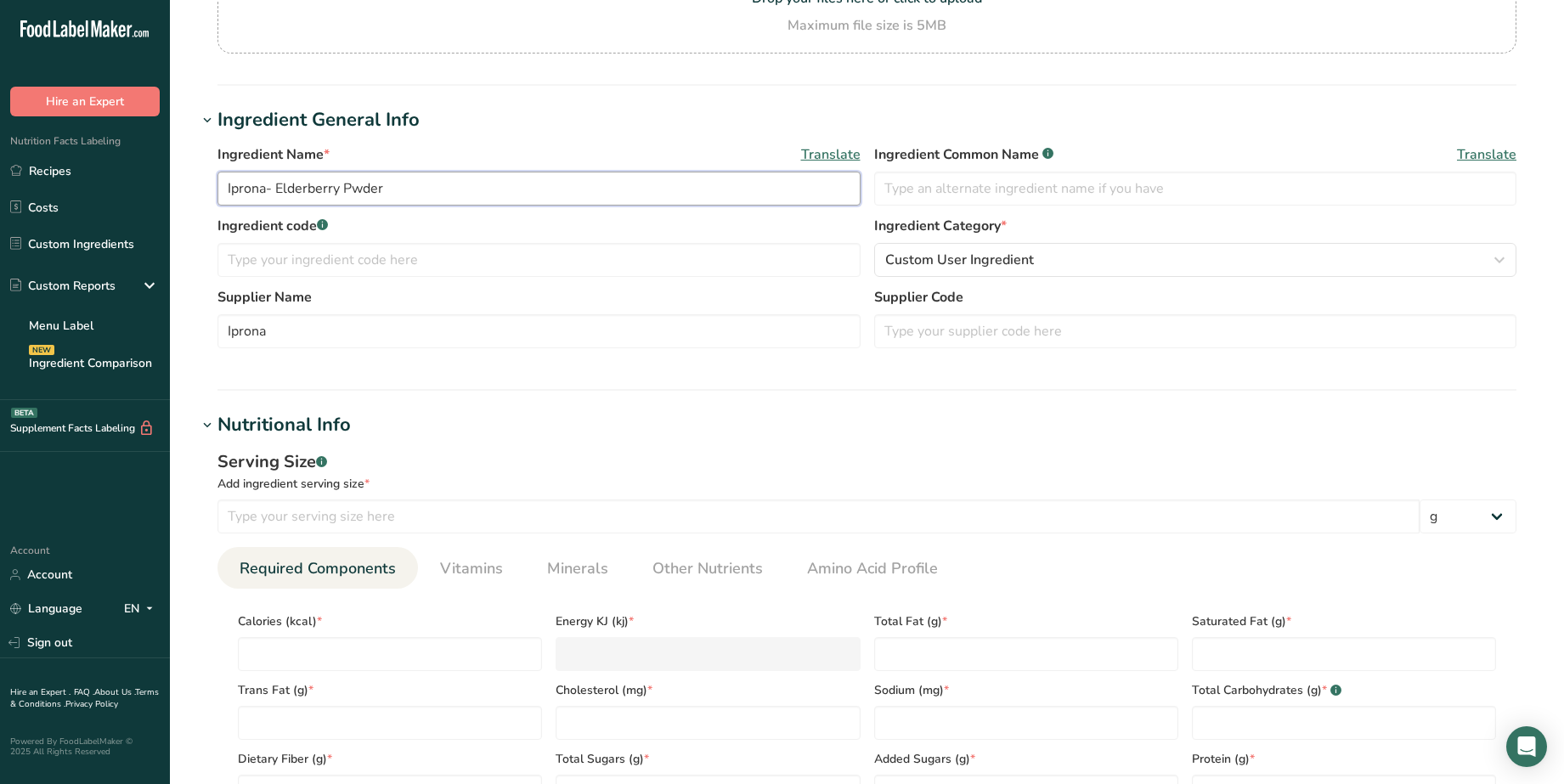
click at [277, 183] on input "Iprona- Elderberry Pwder" at bounding box center [539, 188] width 643 height 34
type input "Iprona- Organic Elderberry Pwder"
click at [416, 651] on input "number" at bounding box center [389, 653] width 304 height 34
type input "3"
type KJ "12.6"
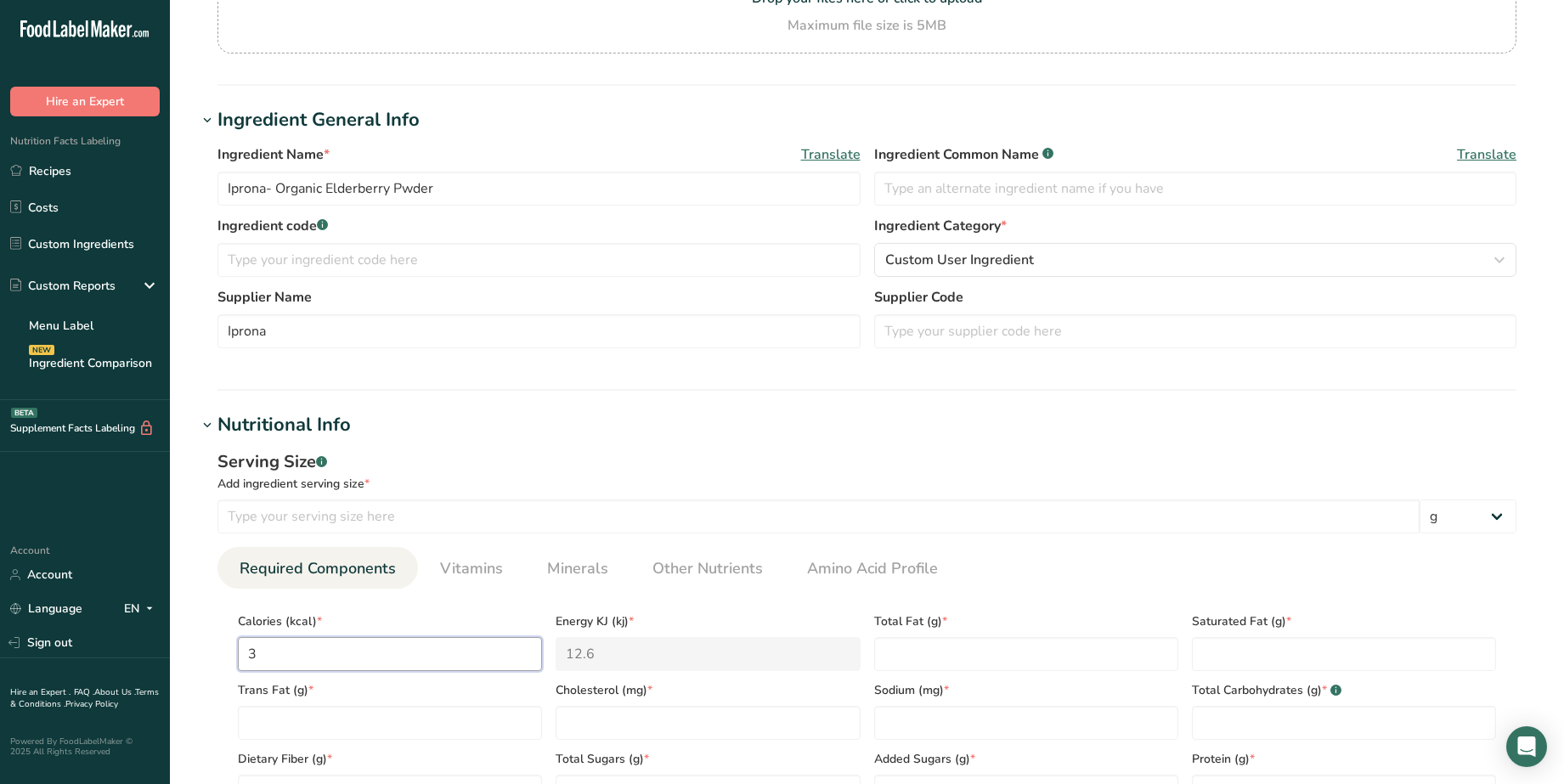
type input "37"
type KJ "154.8"
type input "370"
type KJ "1548.1"
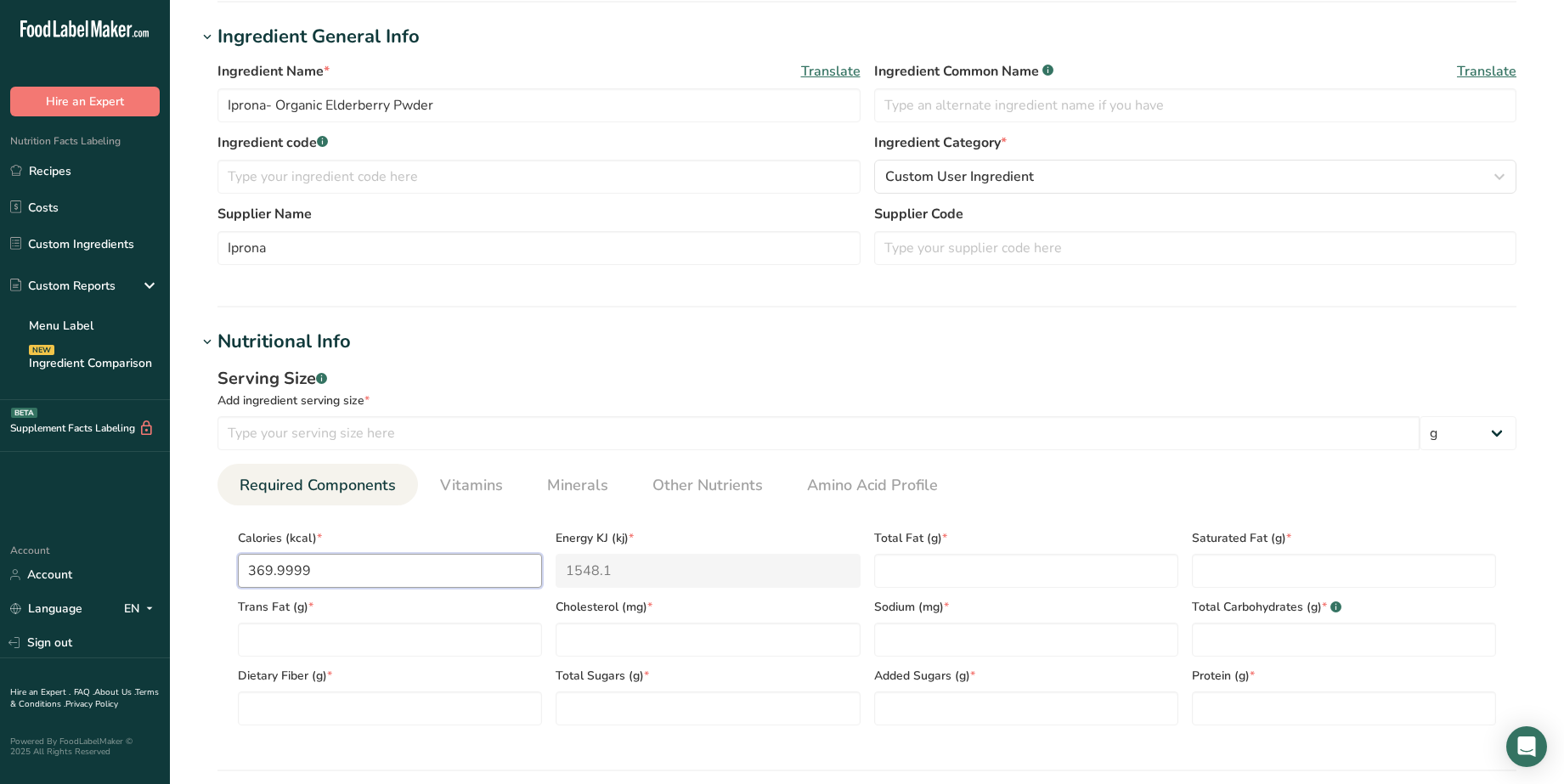
scroll to position [319, 0]
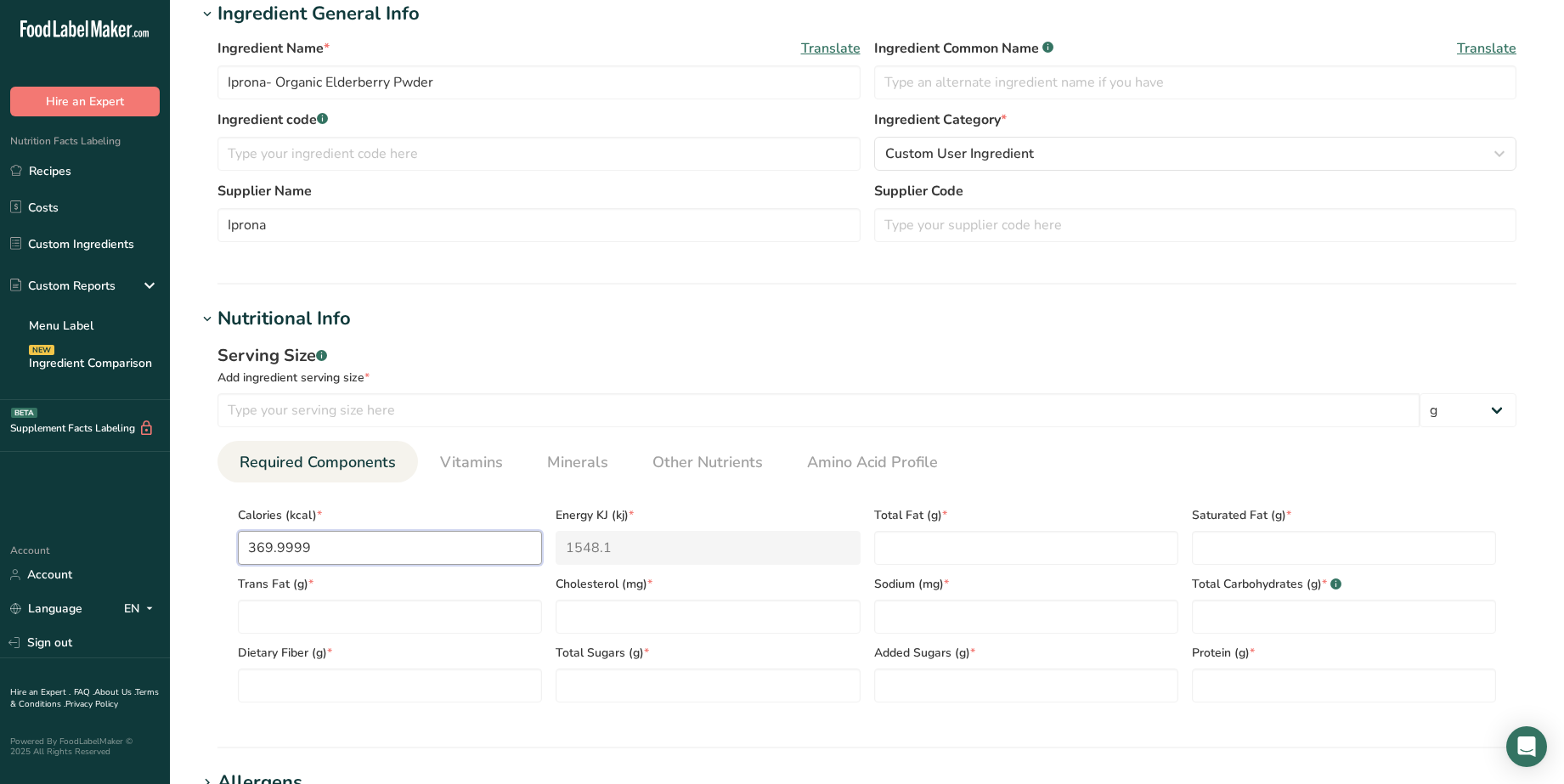
drag, startPoint x: 319, startPoint y: 549, endPoint x: 257, endPoint y: 544, distance: 62.2
click at [257, 544] on input "369.9999" at bounding box center [389, 548] width 304 height 34
type input "37"
type KJ "154.8"
type input "370"
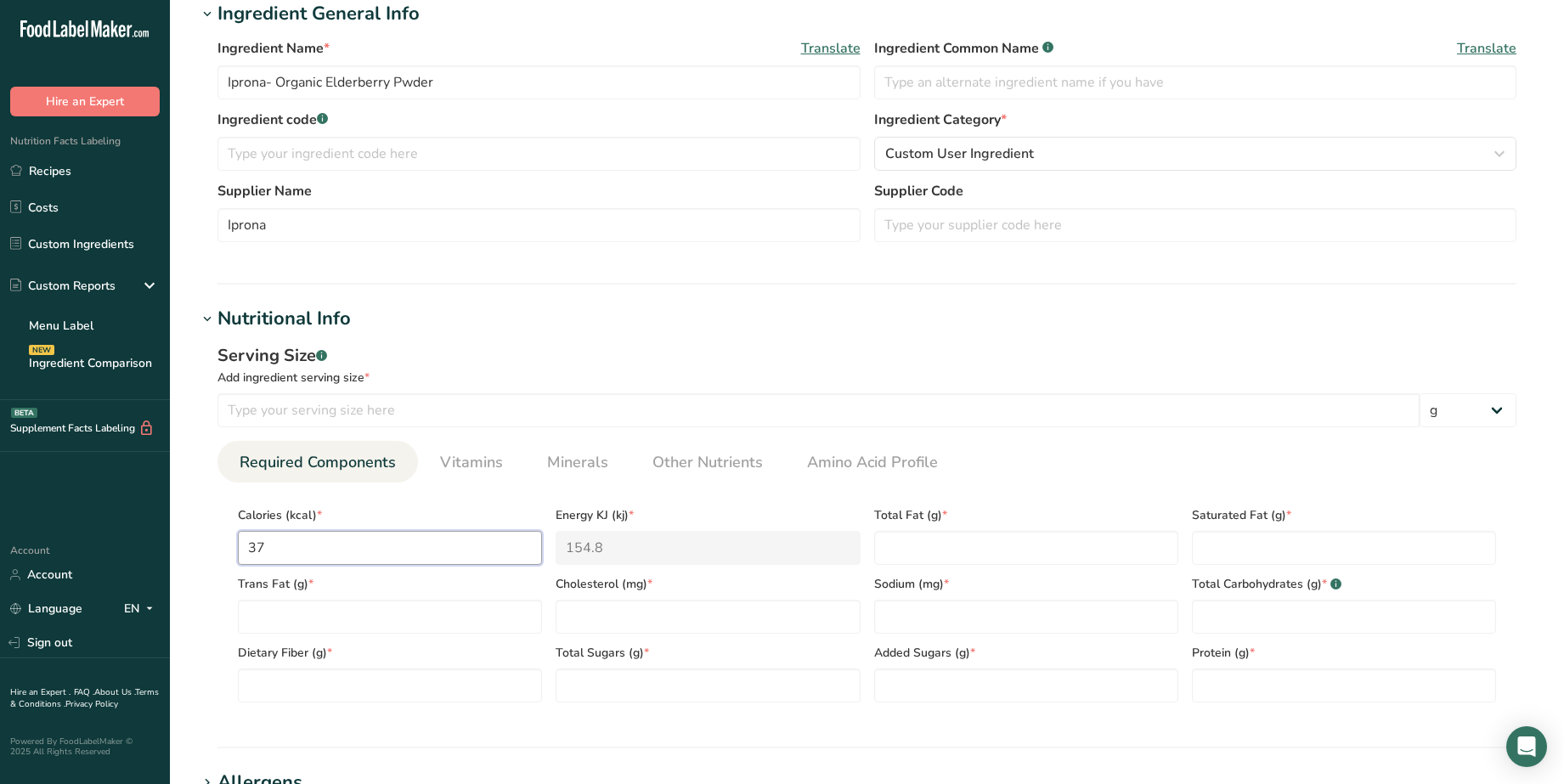
type KJ "1548.1"
type input "370"
click at [307, 618] on Fat "number" at bounding box center [389, 616] width 304 height 34
click at [1084, 552] on Fat "number" at bounding box center [1026, 548] width 304 height 34
type Fat "0.1"
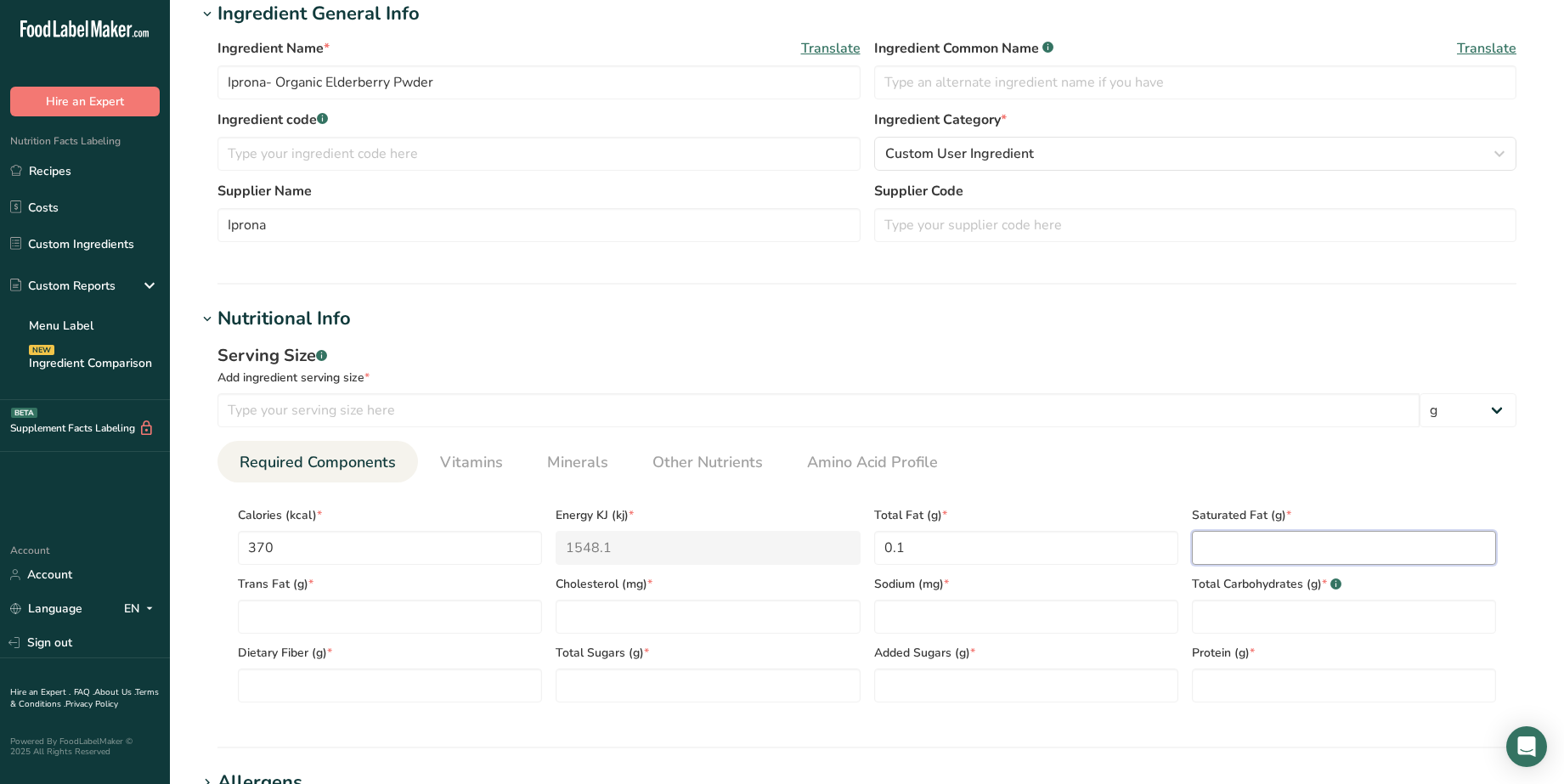
click at [1251, 544] on Fat "number" at bounding box center [1344, 548] width 304 height 34
type Fat "0.1"
click at [351, 621] on Fat "number" at bounding box center [389, 616] width 304 height 34
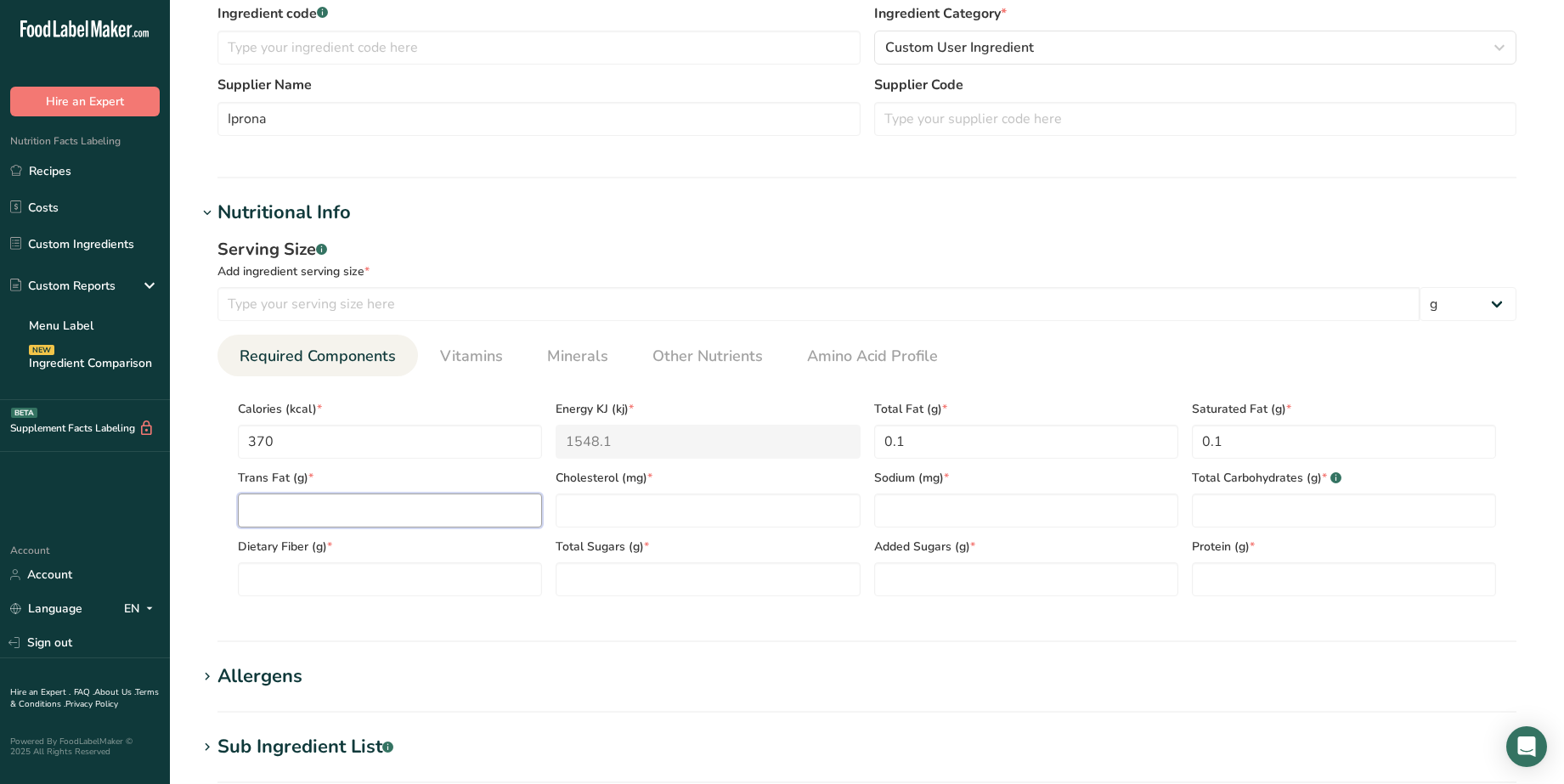
click at [464, 510] on Fat "number" at bounding box center [389, 510] width 304 height 34
type Fat "0"
click at [620, 510] on input "number" at bounding box center [708, 510] width 304 height 34
type input "0"
click at [966, 517] on input "number" at bounding box center [1026, 510] width 304 height 34
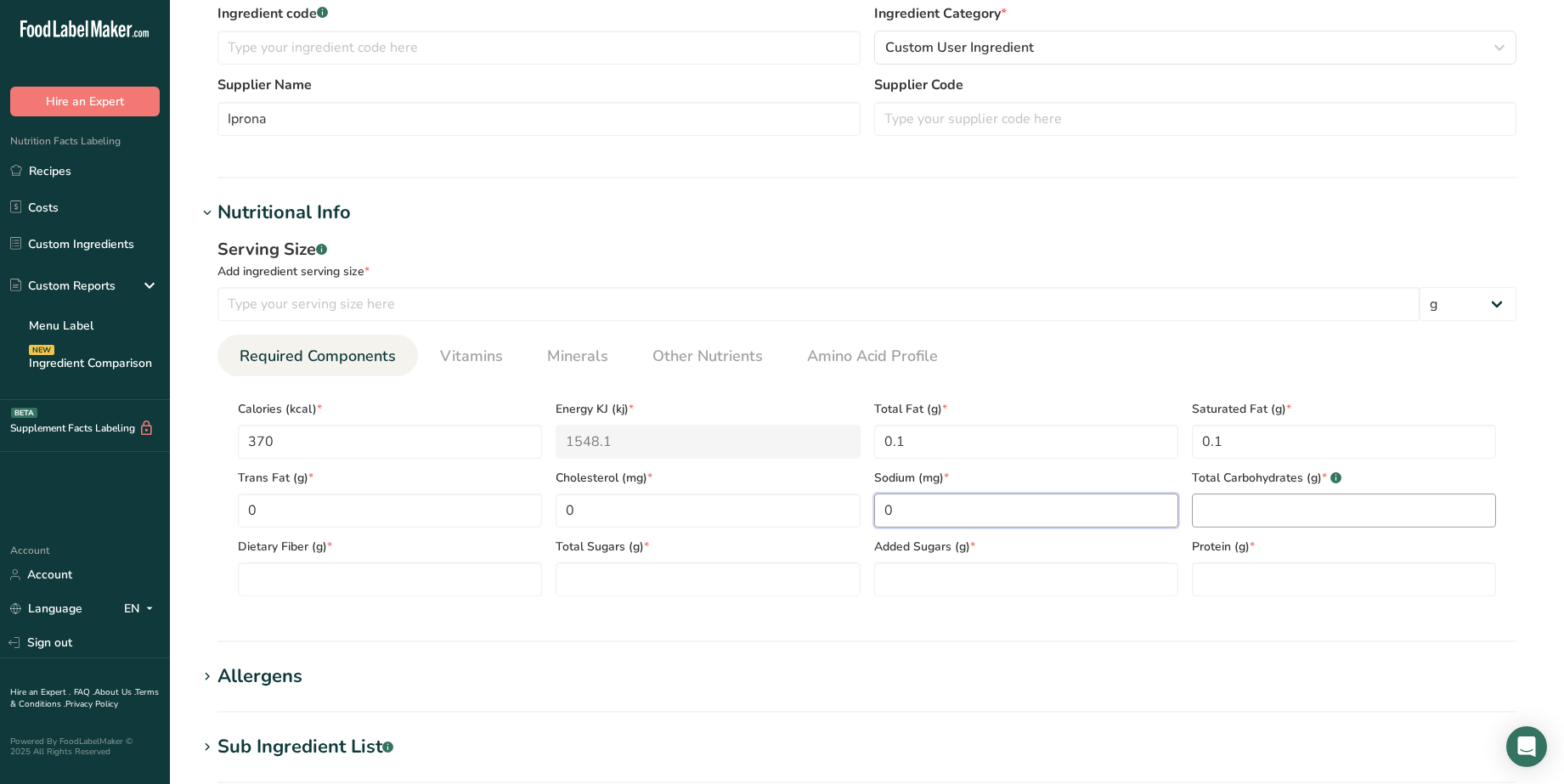
type input "0"
click at [1222, 506] on Carbohydrates "number" at bounding box center [1344, 510] width 304 height 34
type Carbohydrates "91"
click at [432, 579] on Fiber "number" at bounding box center [389, 579] width 304 height 34
type Fiber "0"
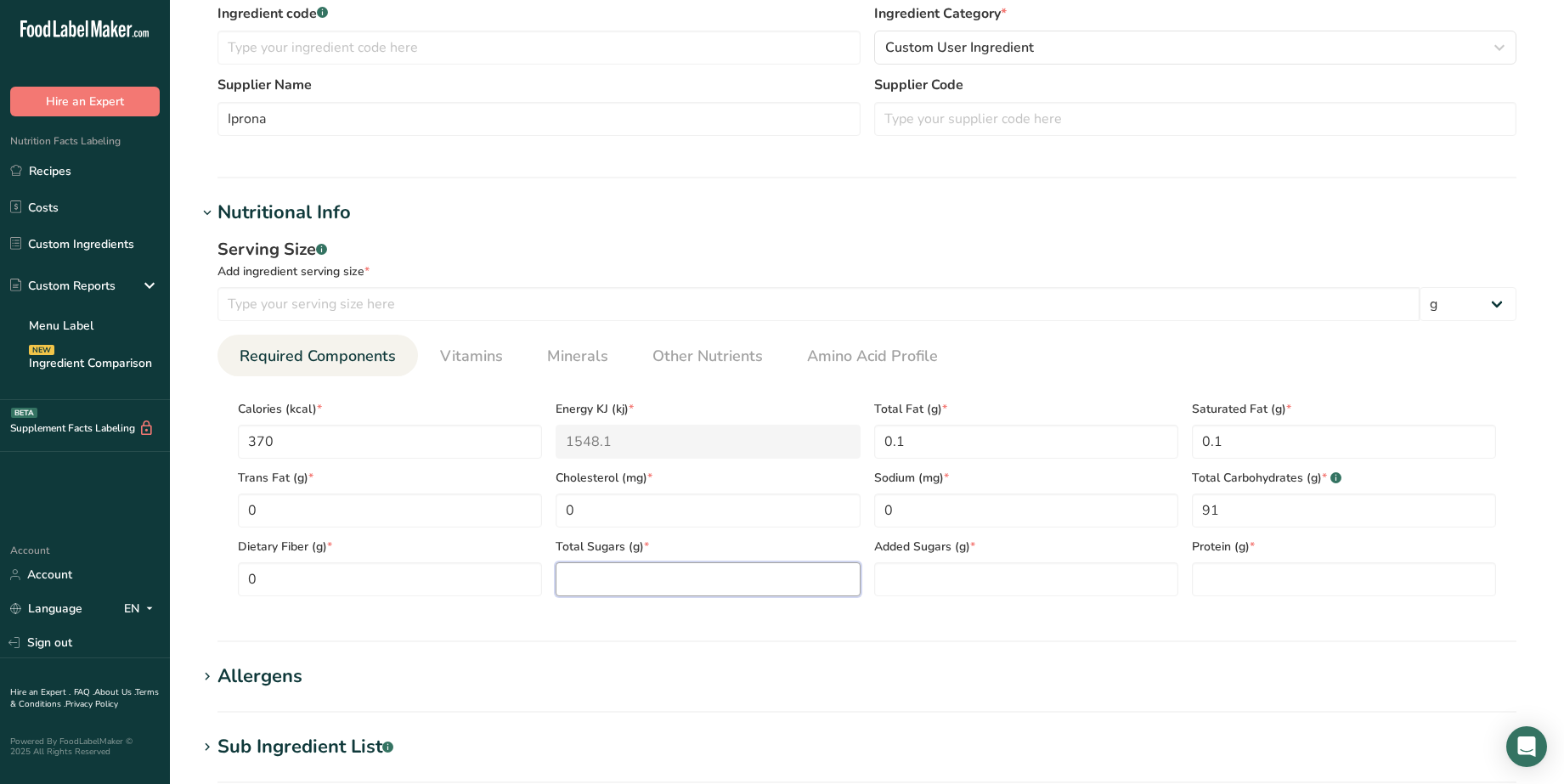
click at [659, 587] on Sugars "number" at bounding box center [708, 579] width 304 height 34
type Sugars "2.1"
click at [931, 575] on Sugars "number" at bounding box center [1026, 579] width 304 height 34
type Sugars "0"
click at [1283, 565] on input "number" at bounding box center [1344, 579] width 304 height 34
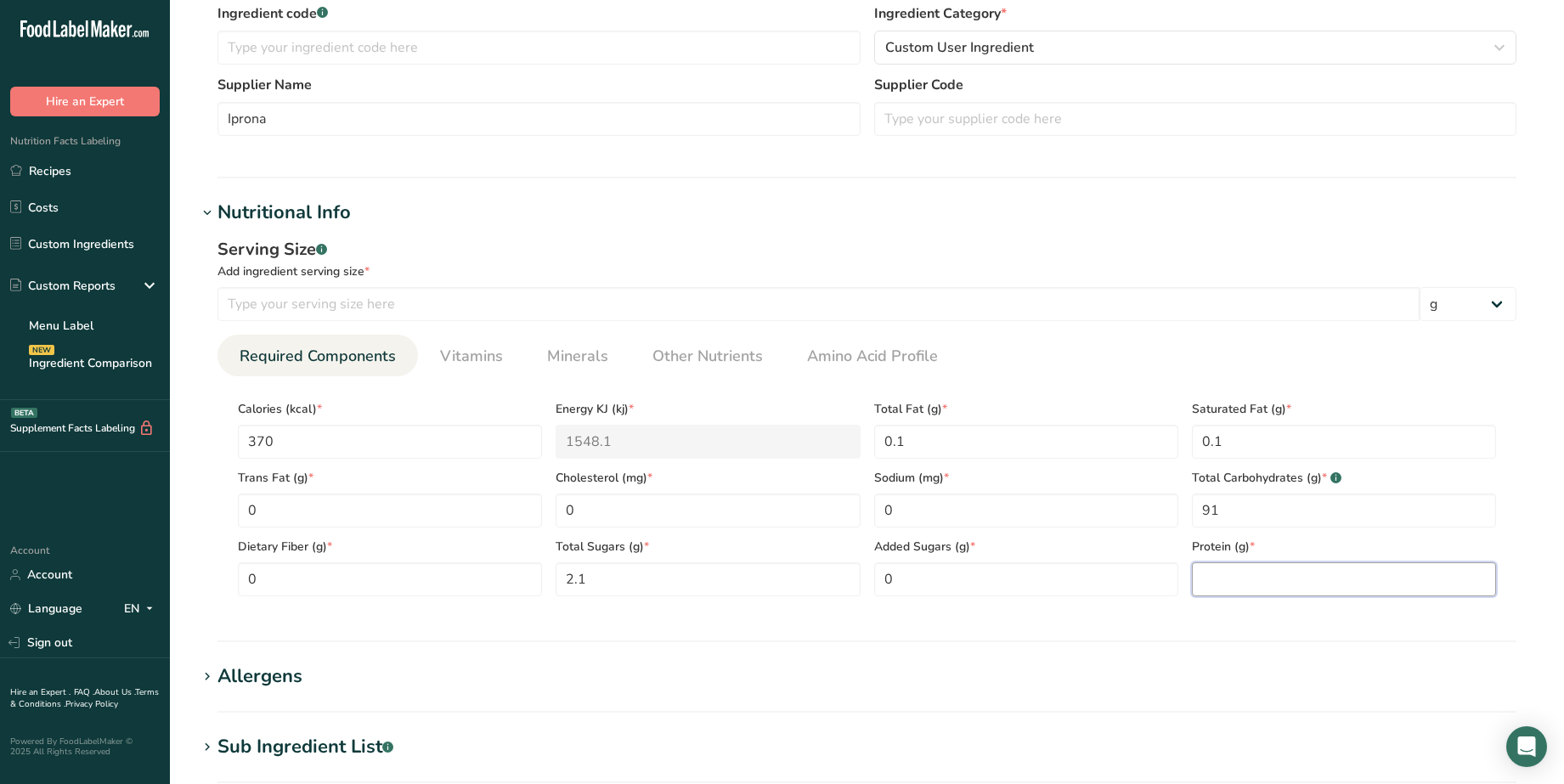
click at [1229, 584] on input "number" at bounding box center [1344, 579] width 304 height 34
type input "2.1"
drag, startPoint x: 564, startPoint y: 581, endPoint x: 590, endPoint y: 584, distance: 26.2
click at [592, 583] on Sugars "2.1" at bounding box center [708, 579] width 304 height 34
click at [674, 591] on Sugars "21.1" at bounding box center [708, 579] width 304 height 34
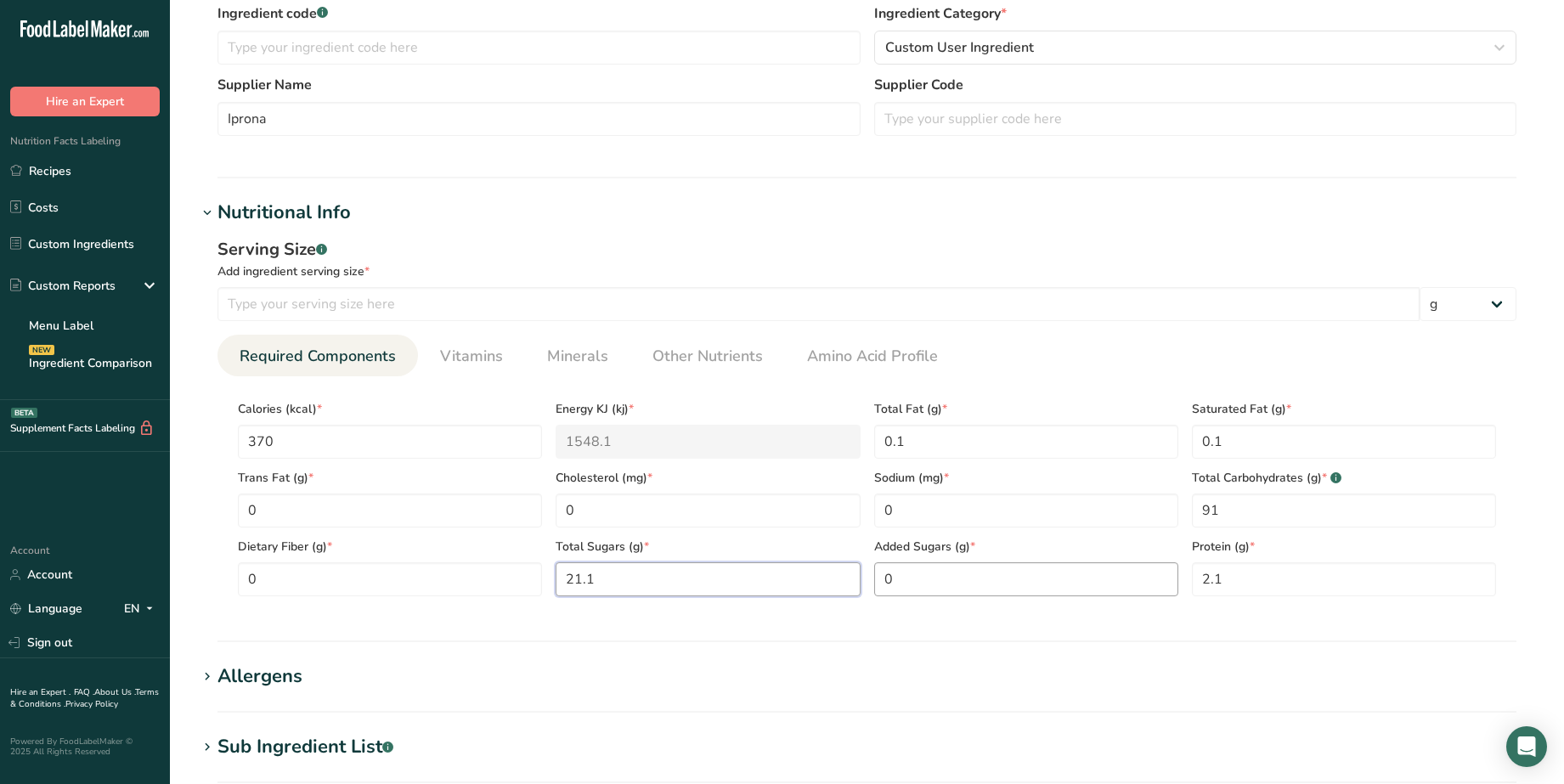
type Sugars "21.1"
click at [995, 591] on Sugars "0" at bounding box center [1026, 579] width 304 height 34
click at [1260, 579] on input "2.1" at bounding box center [1344, 579] width 304 height 34
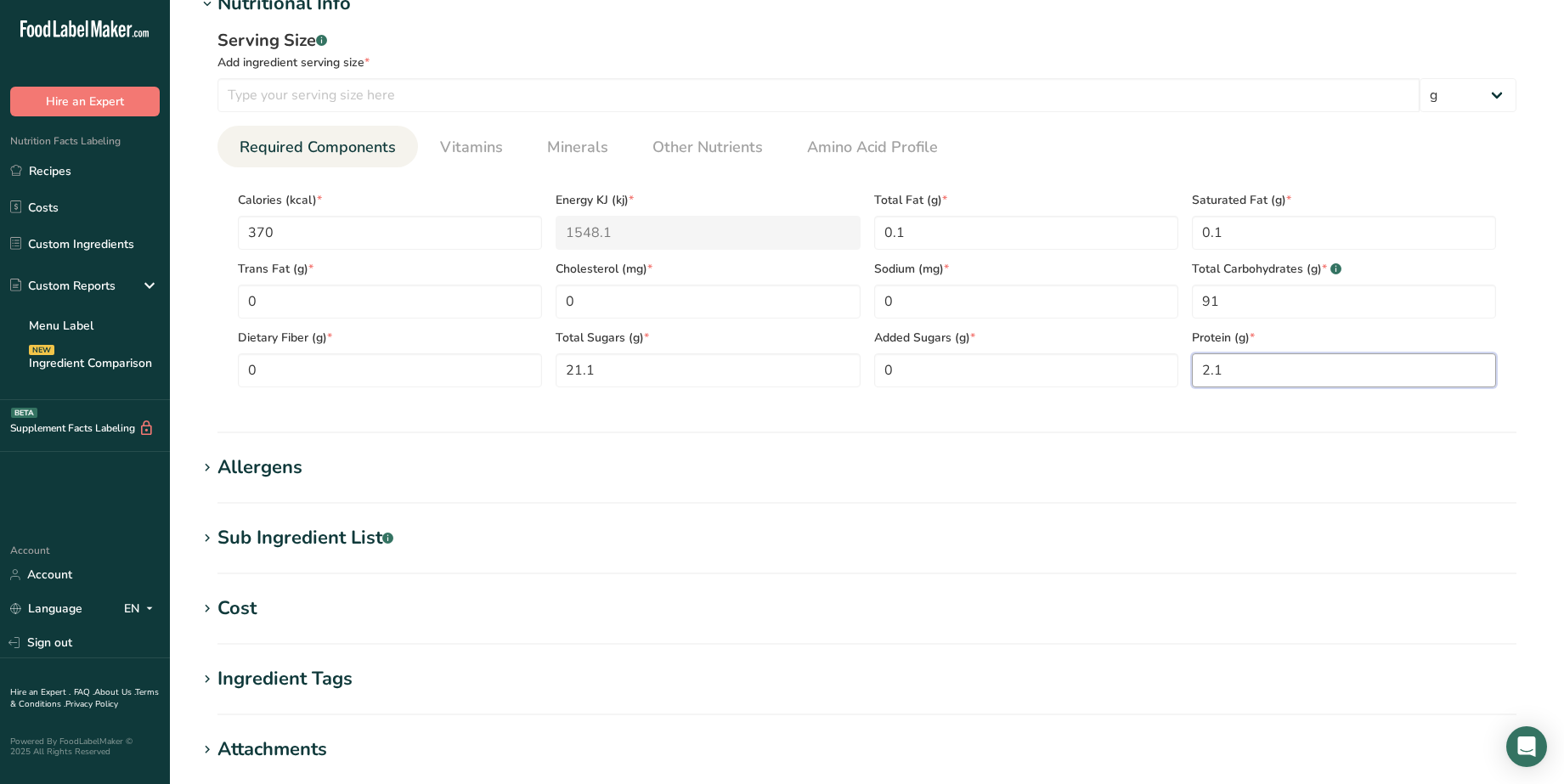
scroll to position [637, 0]
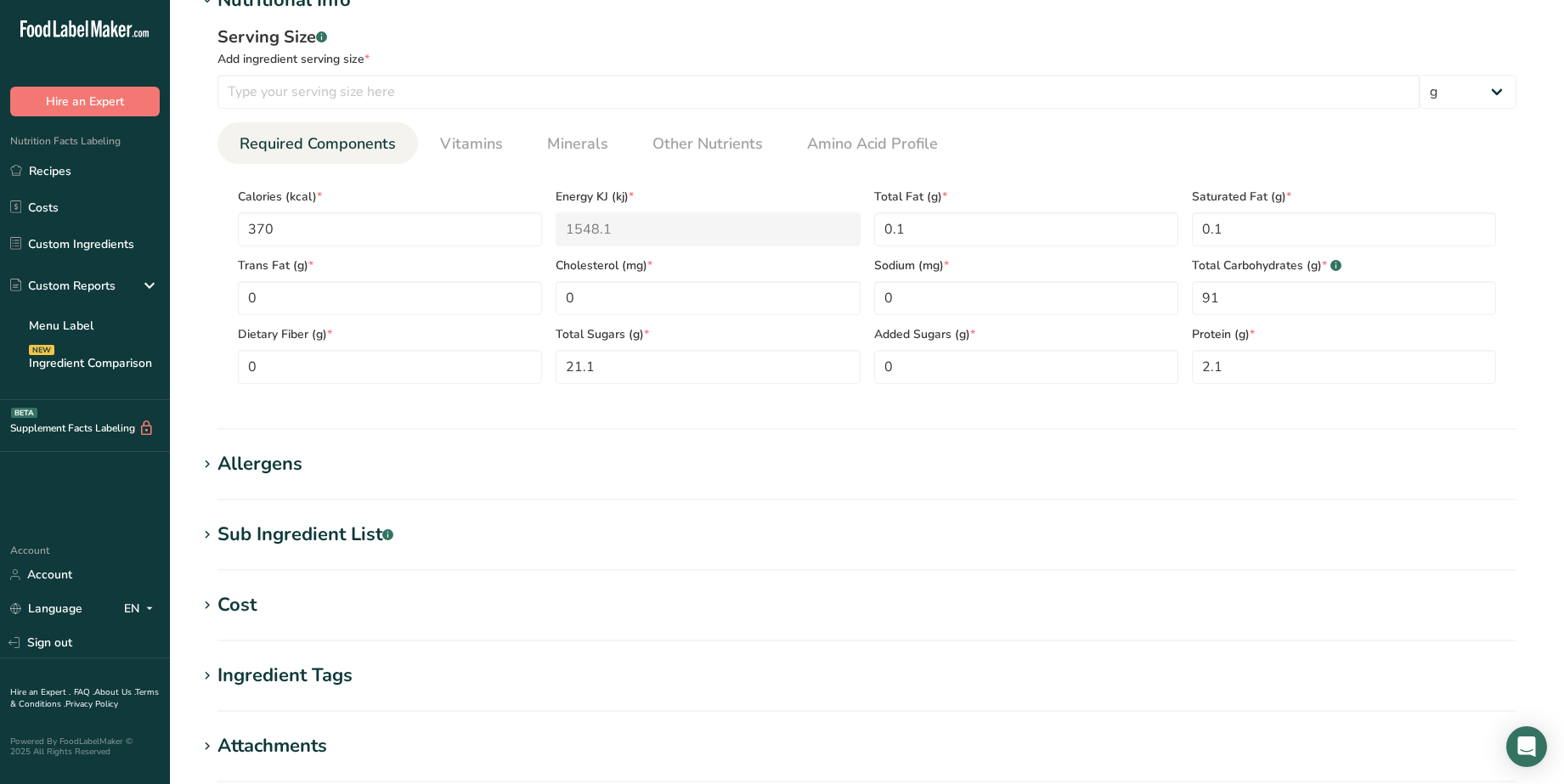
click at [208, 461] on icon at bounding box center [207, 464] width 16 height 24
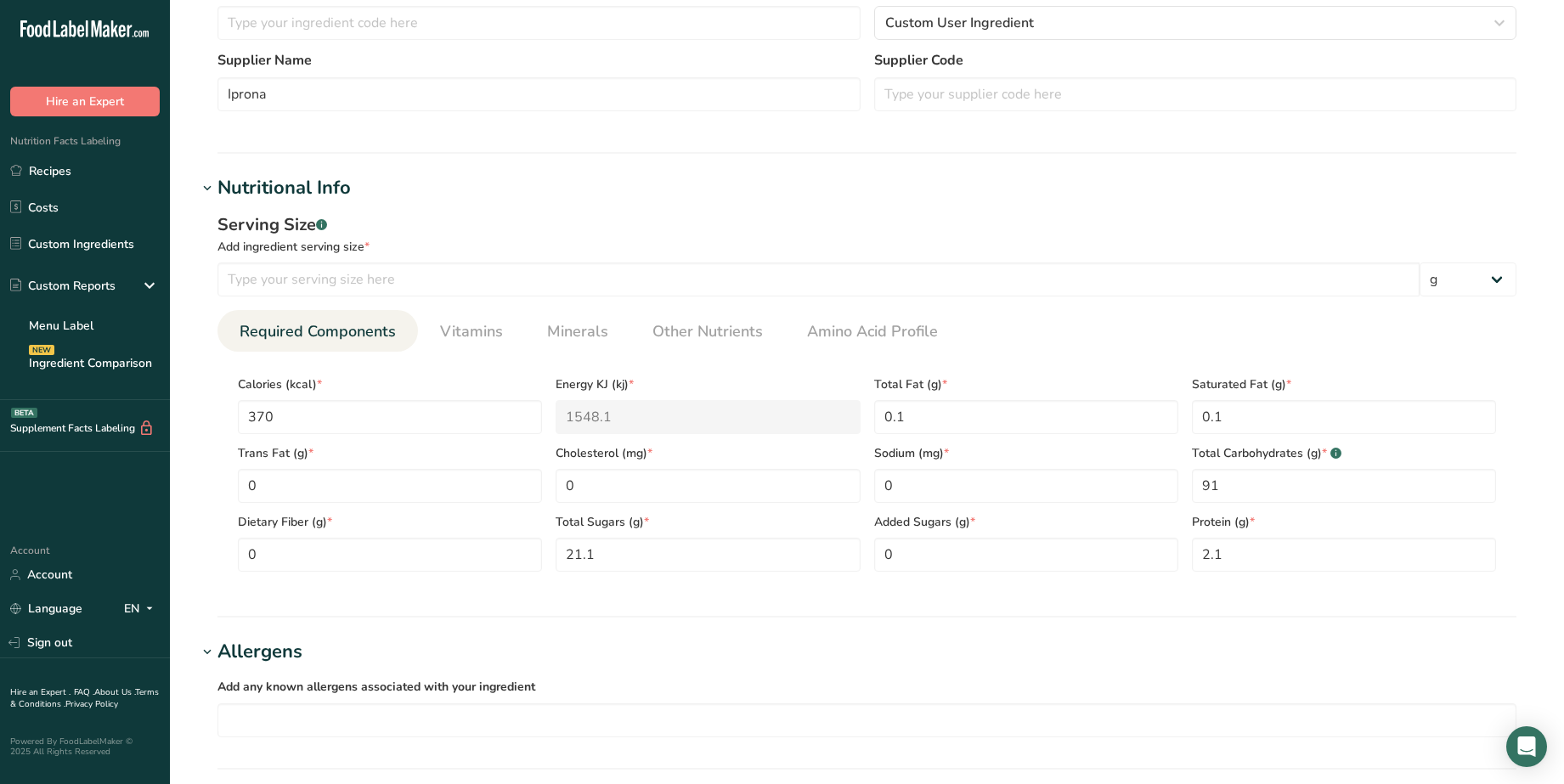
scroll to position [319, 0]
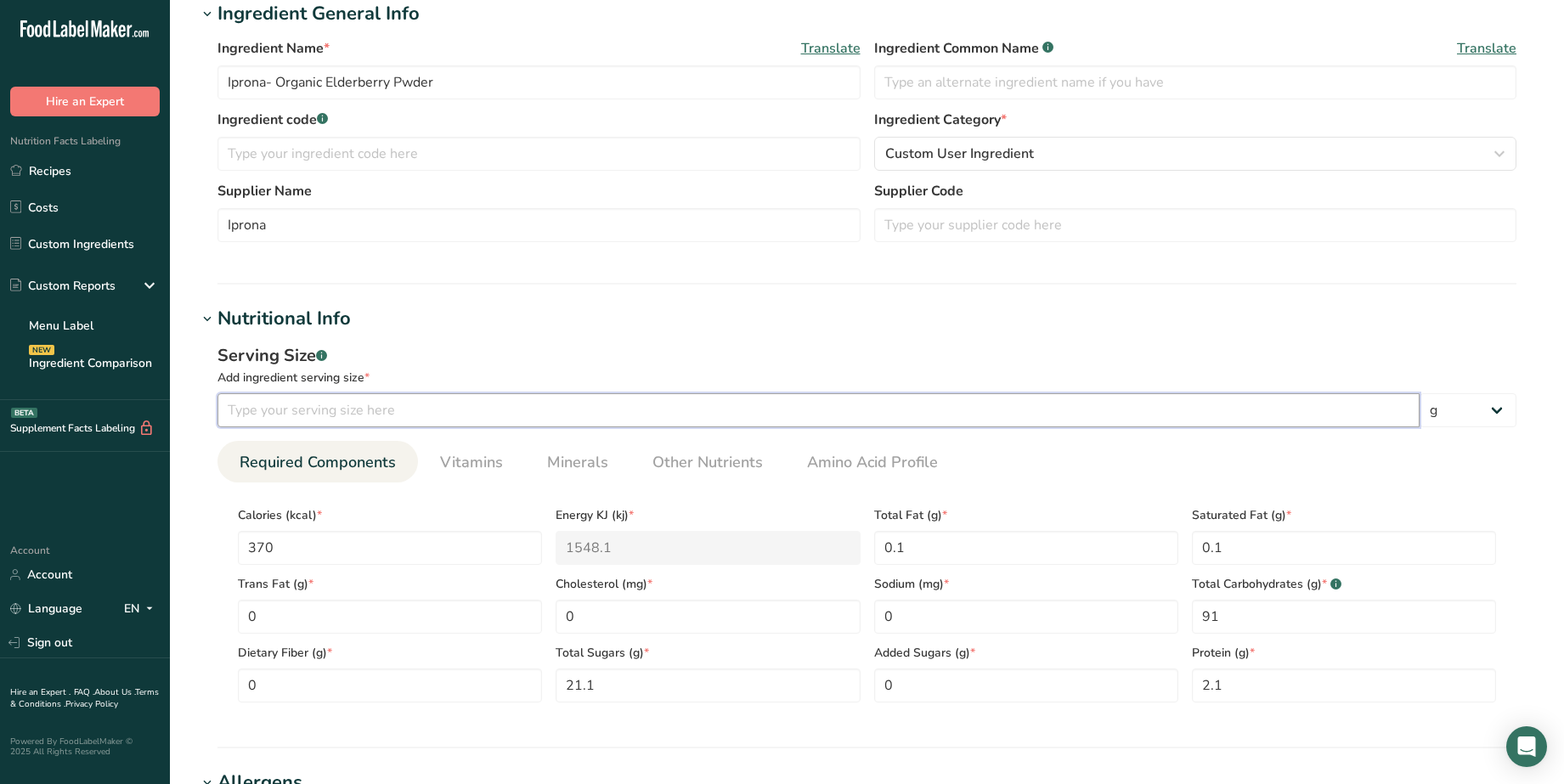
click at [308, 408] on input "number" at bounding box center [819, 410] width 1202 height 34
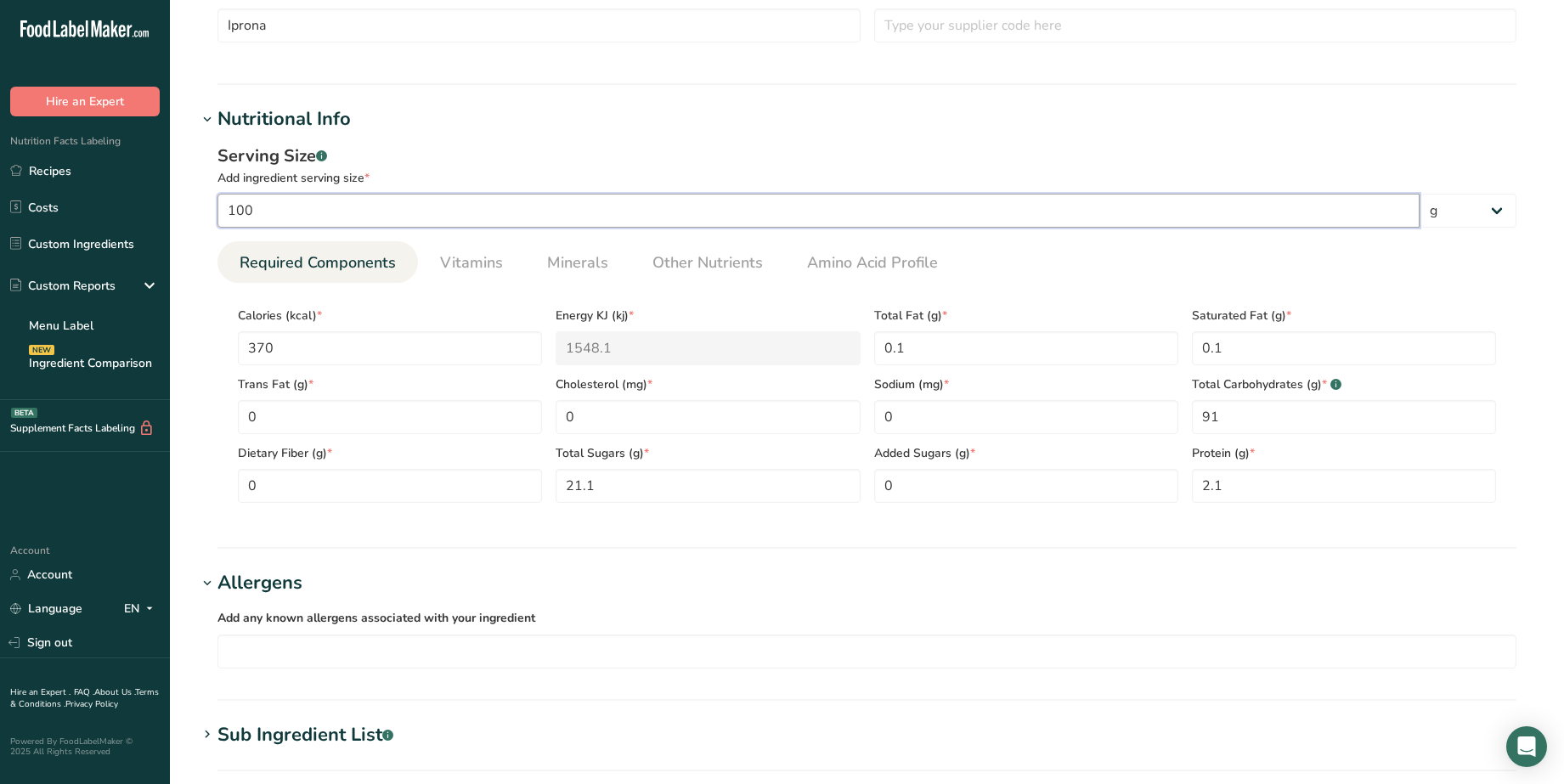
scroll to position [463, 0]
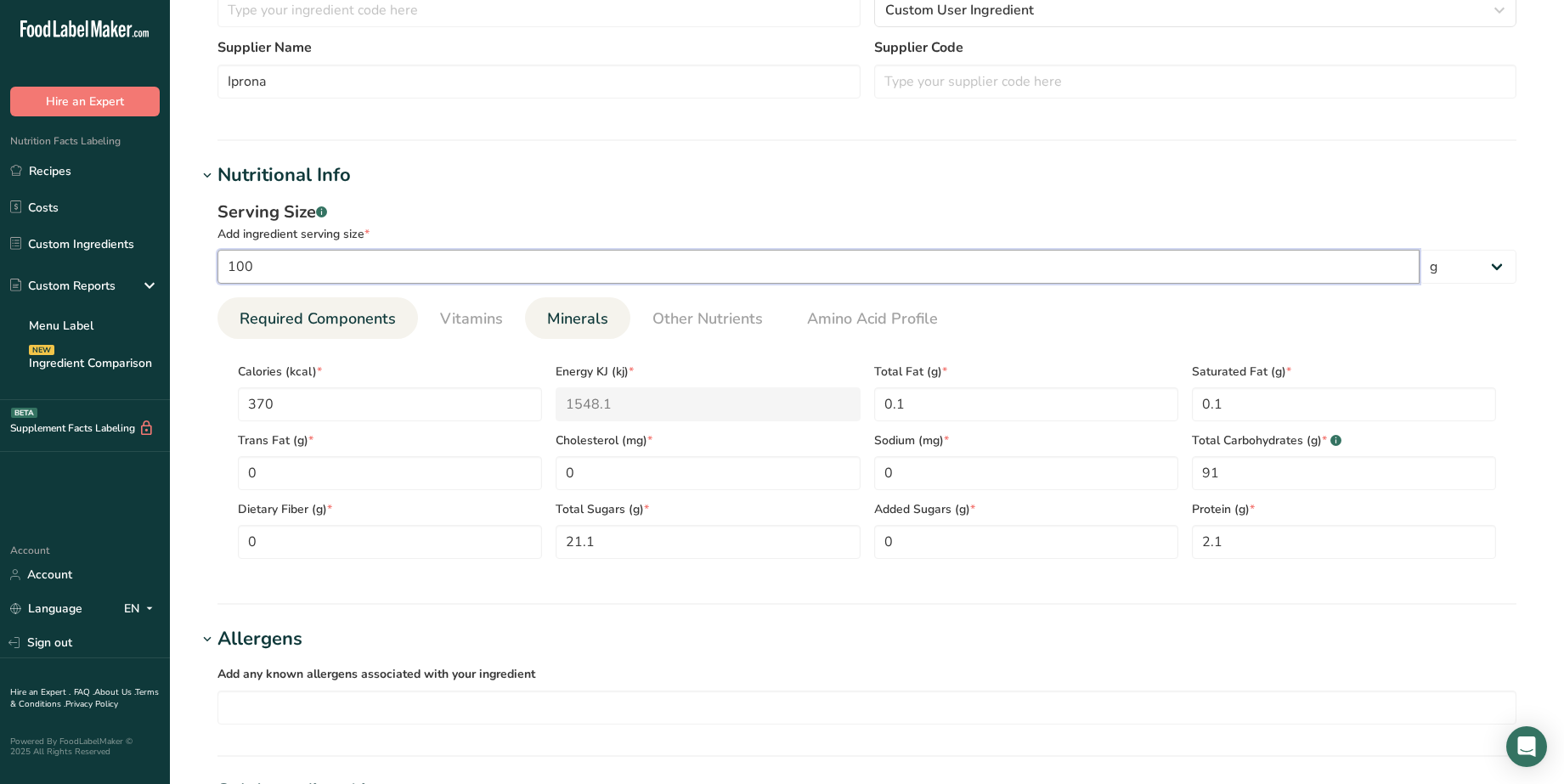
type input "100"
click at [568, 321] on span "Minerals" at bounding box center [578, 319] width 61 height 23
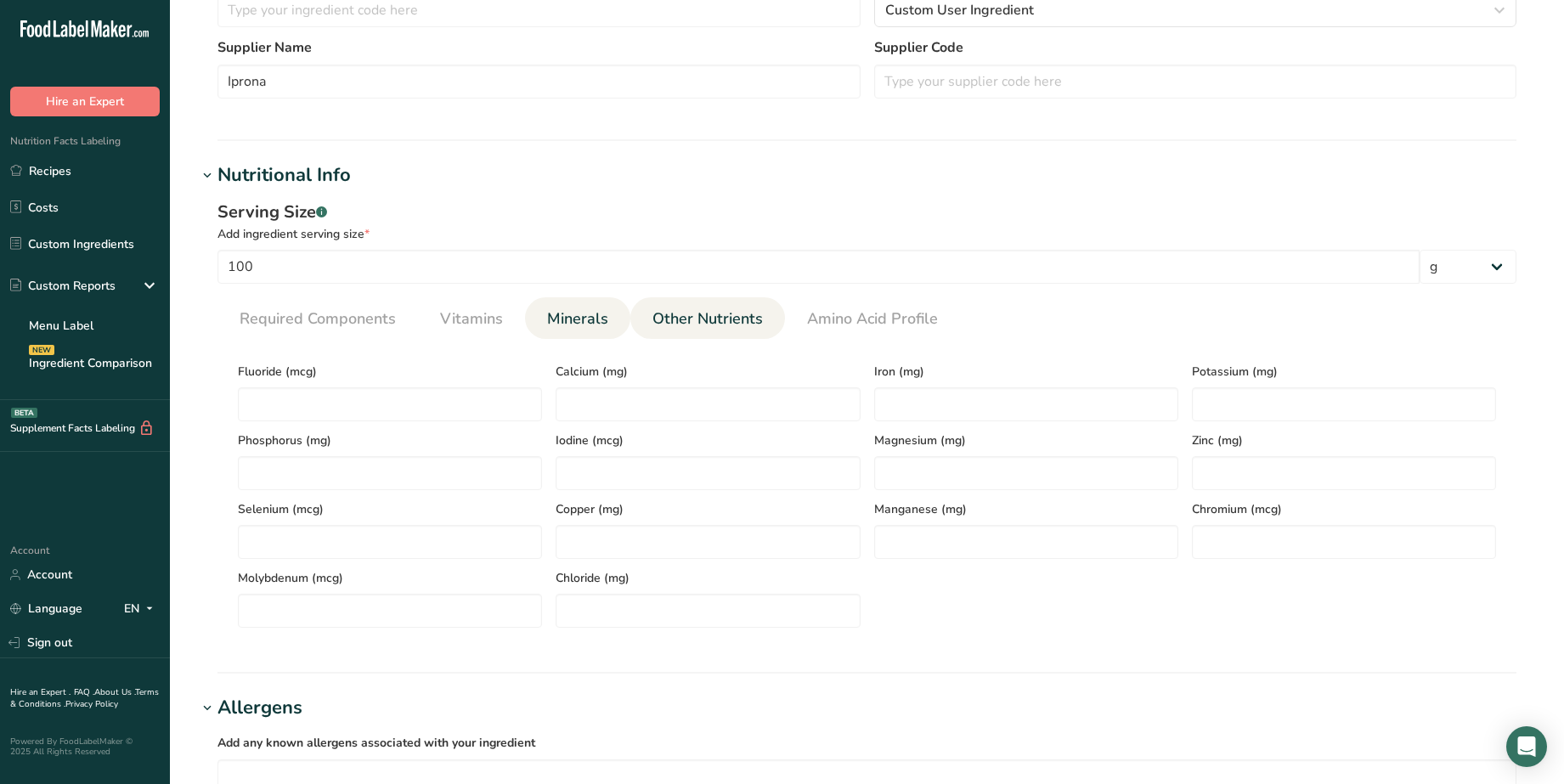
click at [720, 327] on span "Other Nutrients" at bounding box center [708, 319] width 111 height 23
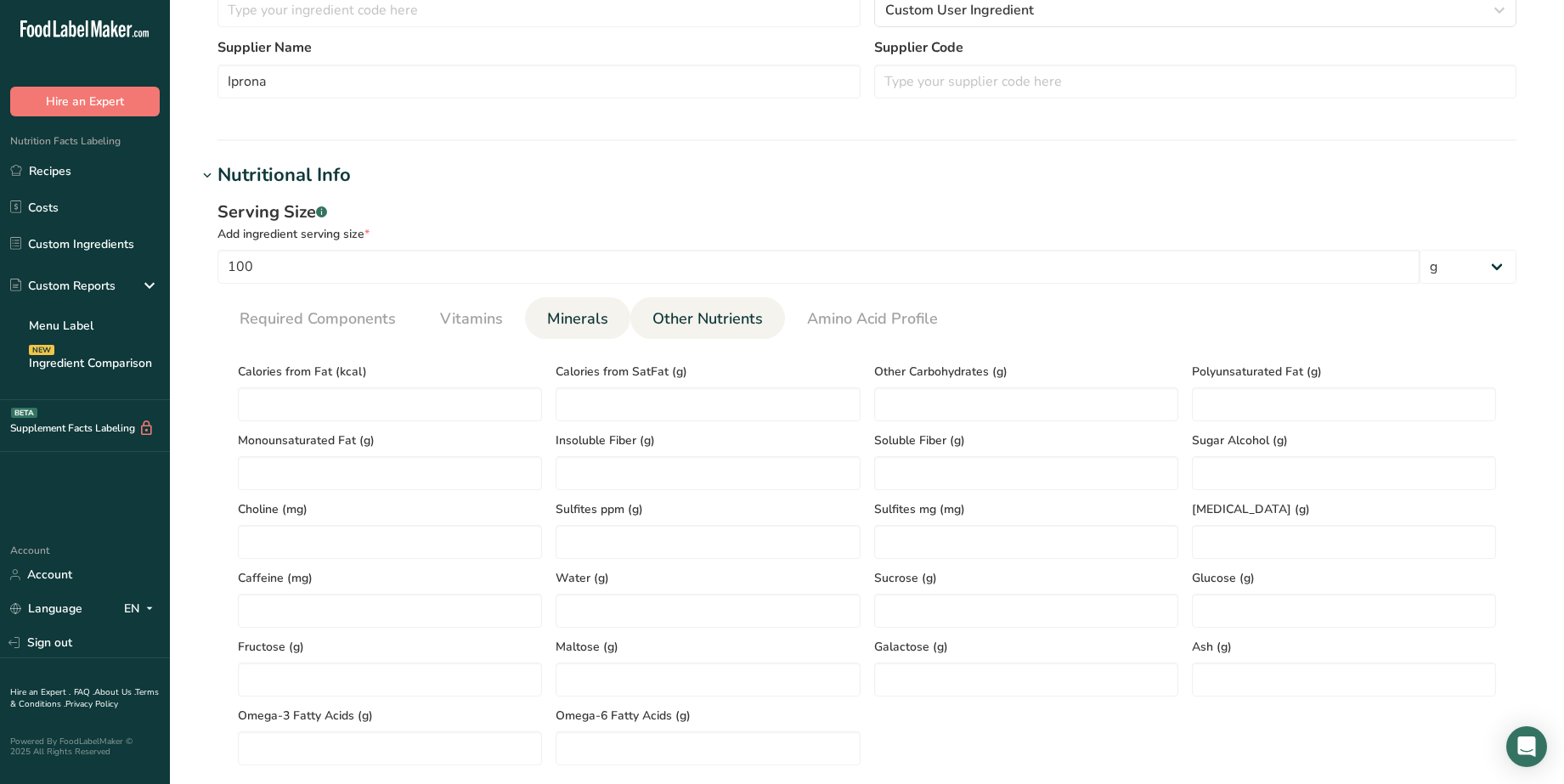
click at [551, 325] on span "Minerals" at bounding box center [578, 319] width 61 height 23
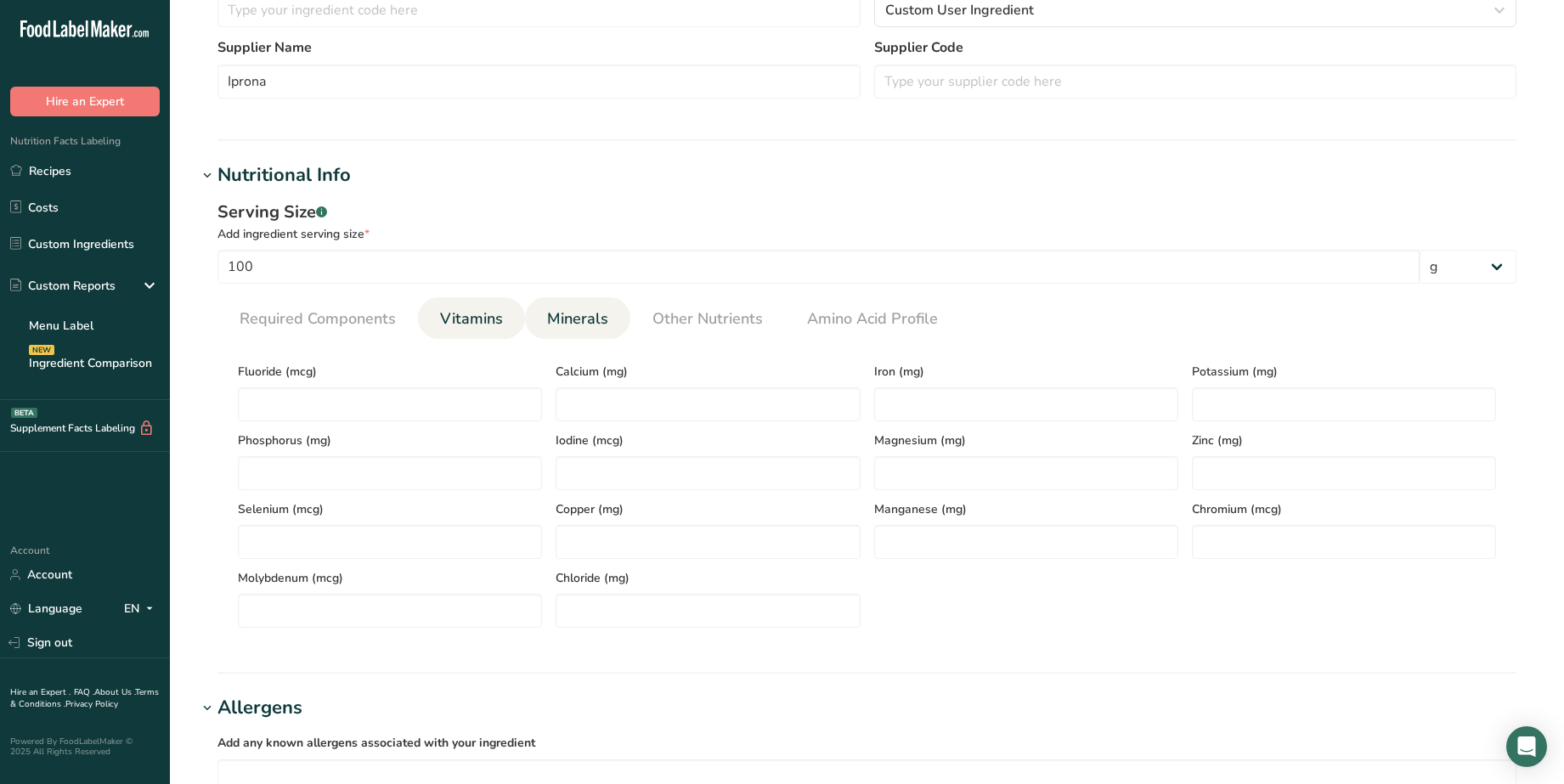
click at [481, 326] on span "Vitamins" at bounding box center [471, 319] width 63 height 23
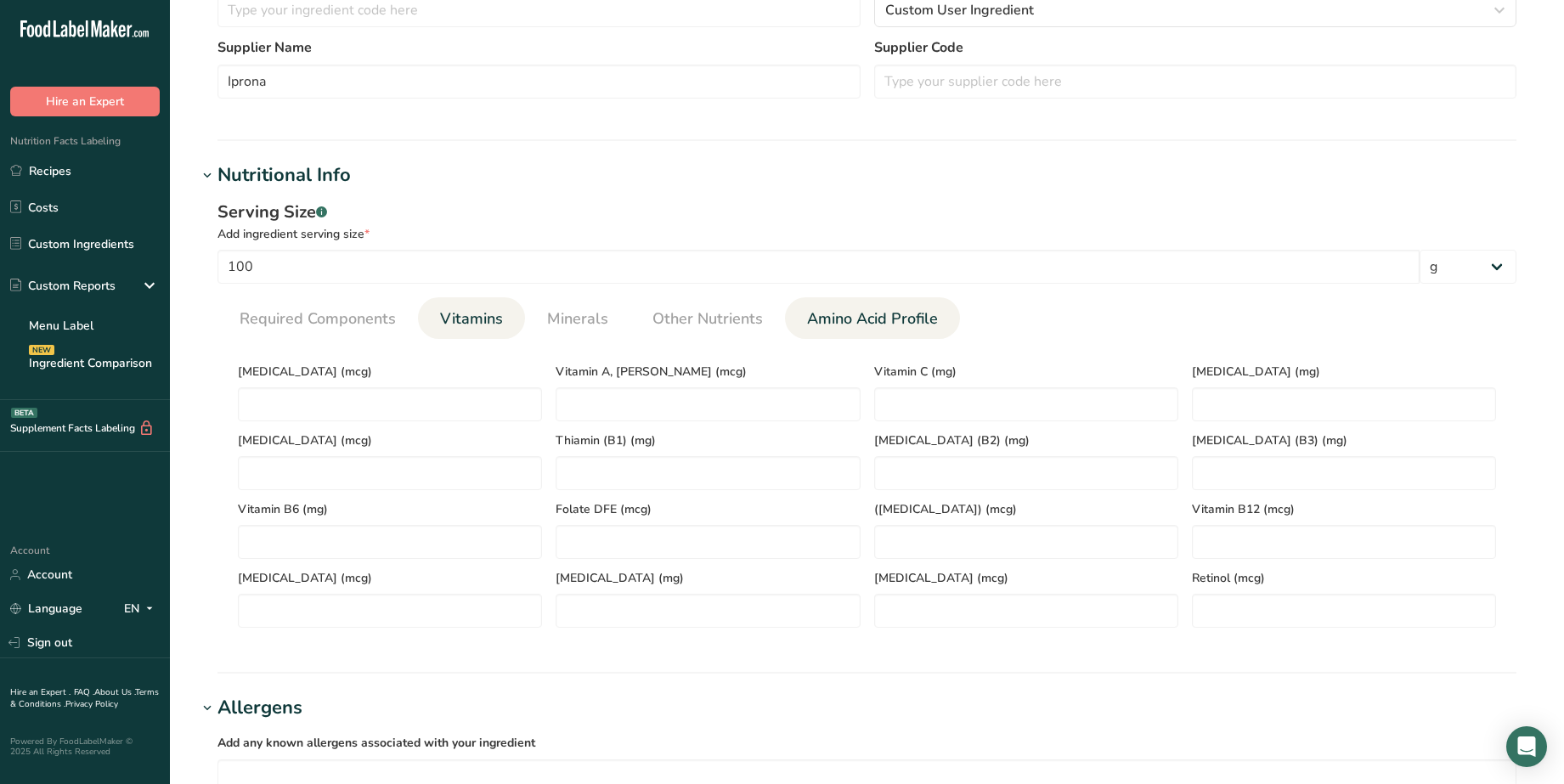
click at [828, 330] on link "Amino Acid Profile" at bounding box center [873, 319] width 145 height 44
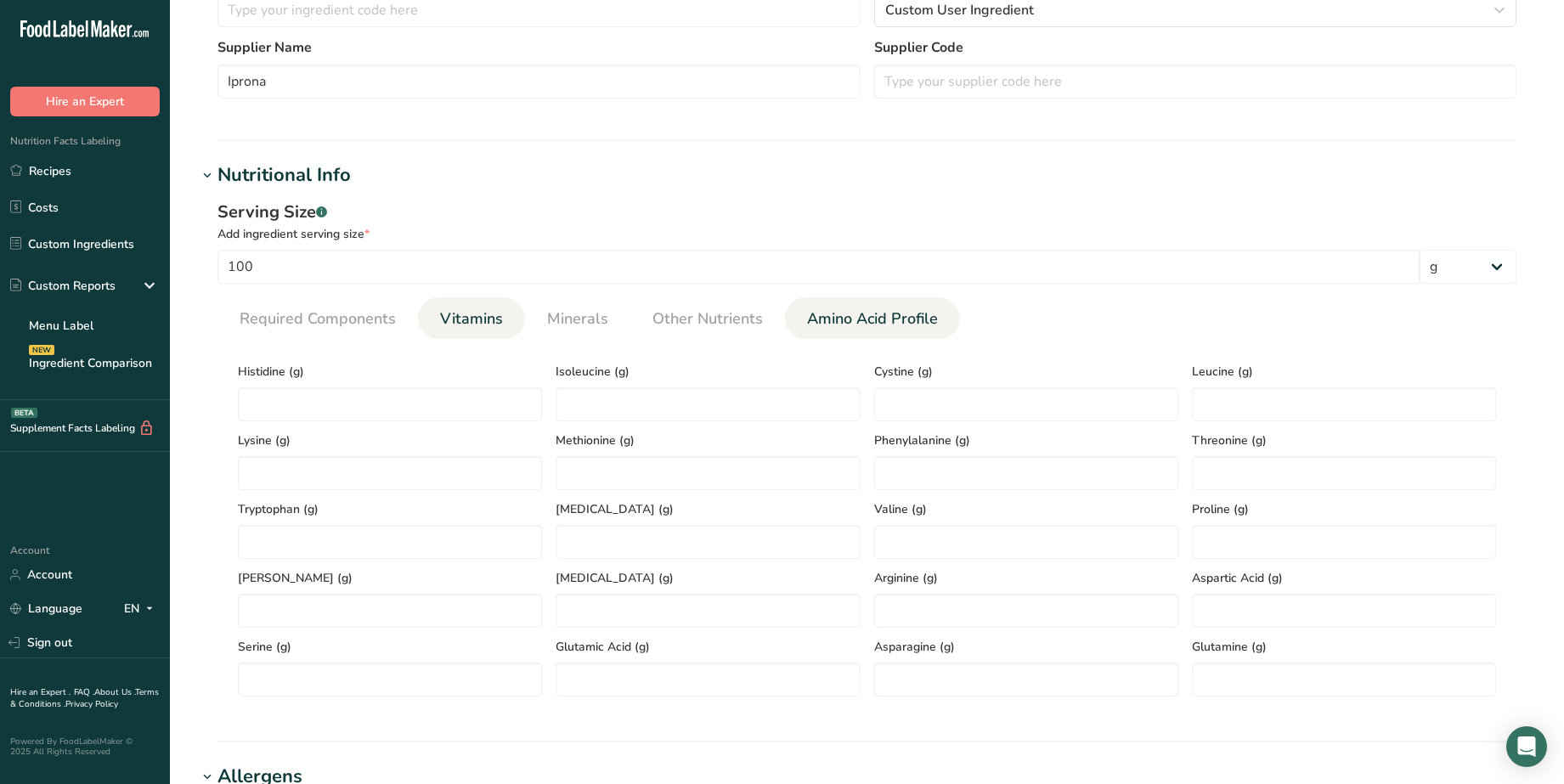
click at [478, 326] on span "Vitamins" at bounding box center [471, 319] width 63 height 23
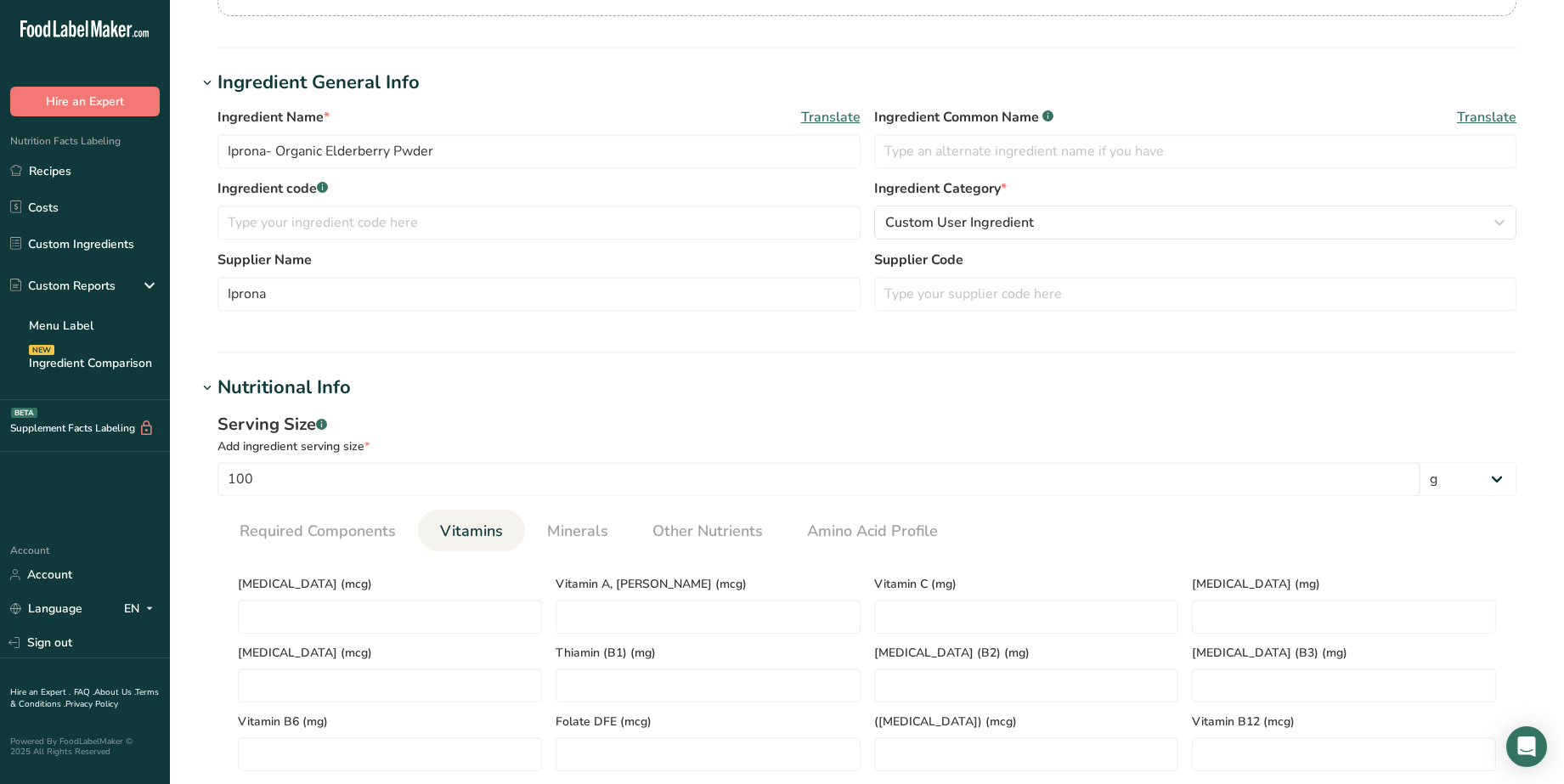
scroll to position [356, 0]
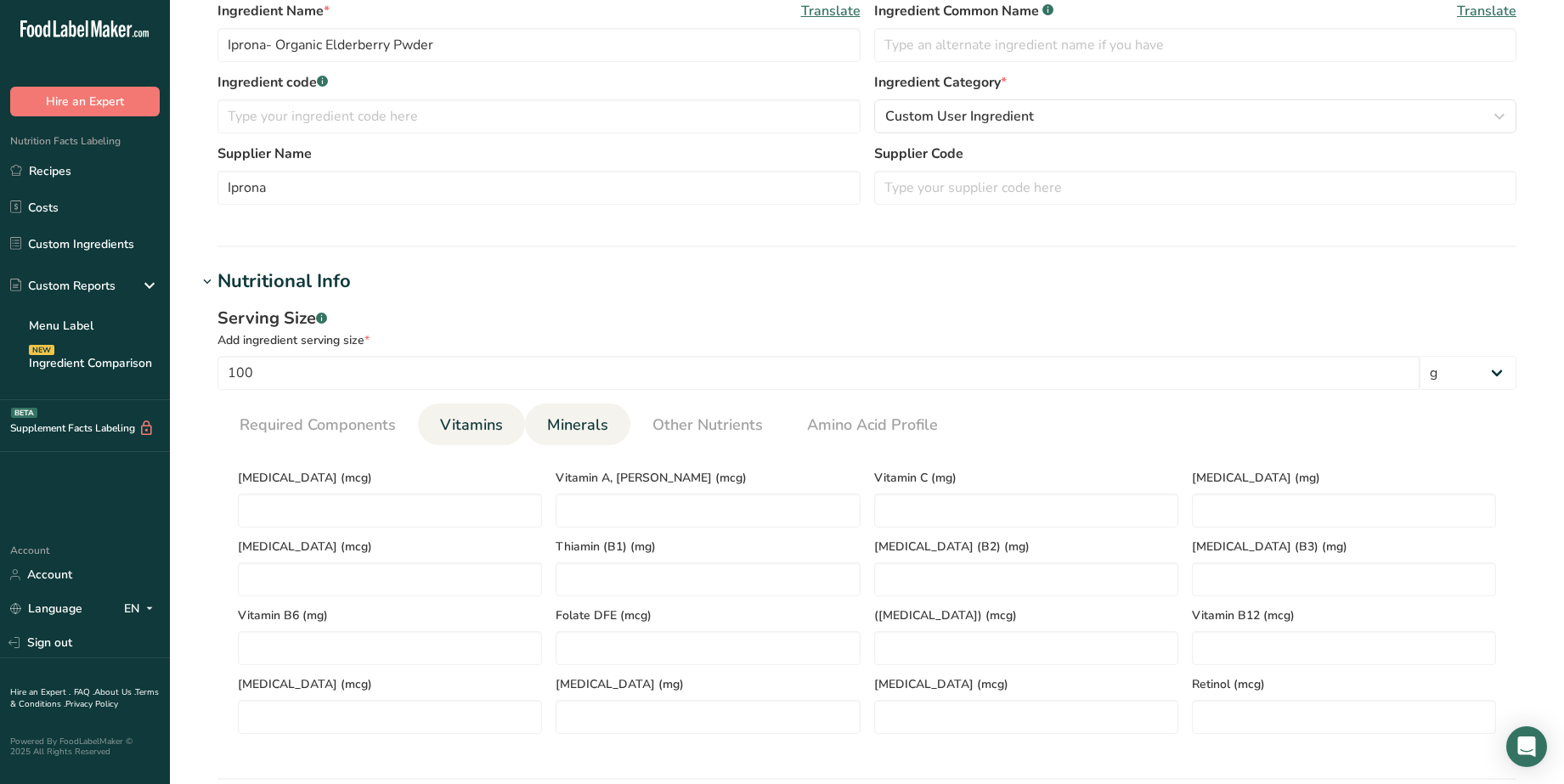
click at [585, 436] on link "Minerals" at bounding box center [578, 425] width 75 height 44
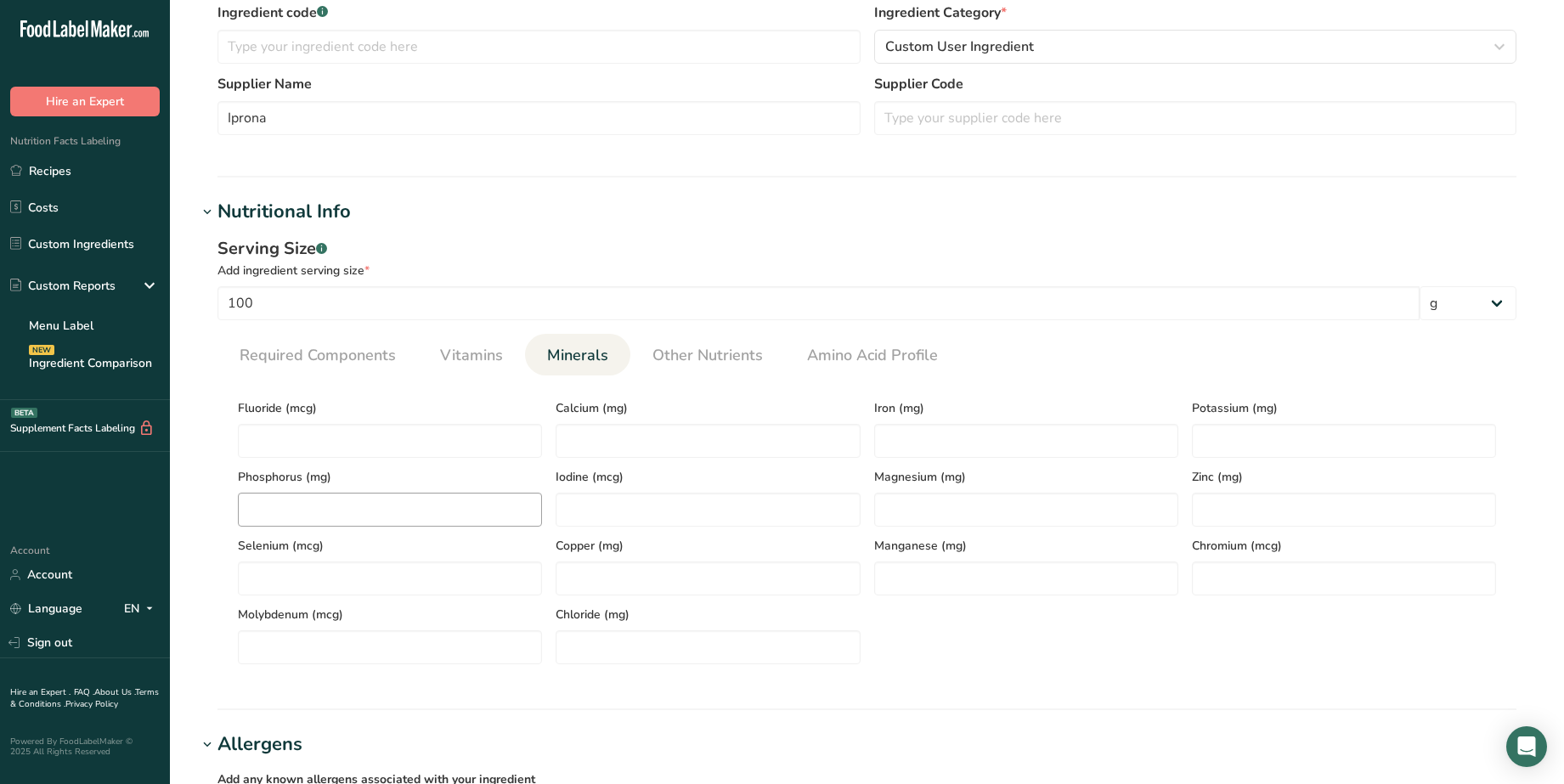
scroll to position [463, 0]
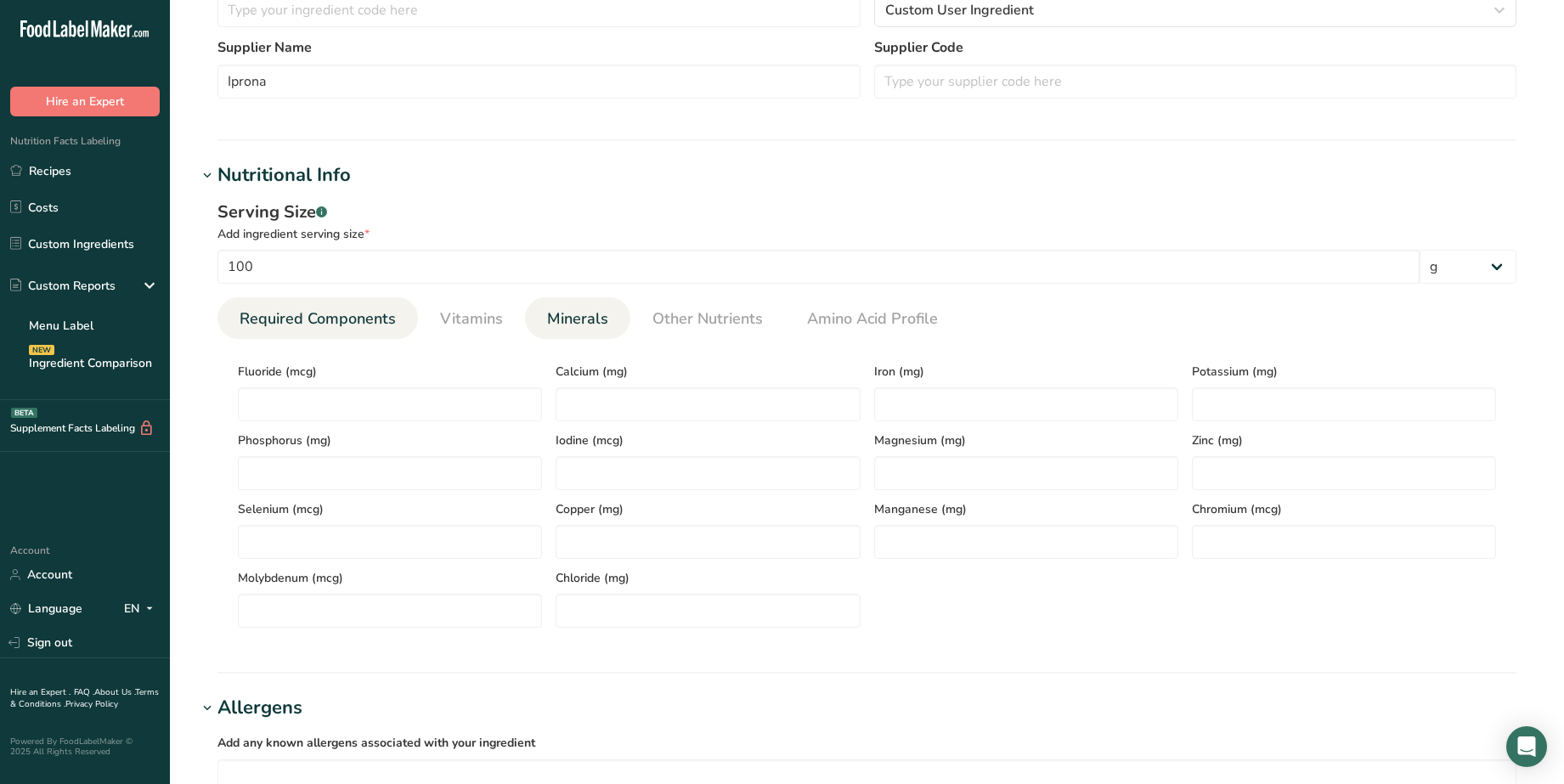
click at [366, 322] on span "Required Components" at bounding box center [317, 319] width 156 height 23
